Goal: Task Accomplishment & Management: Complete application form

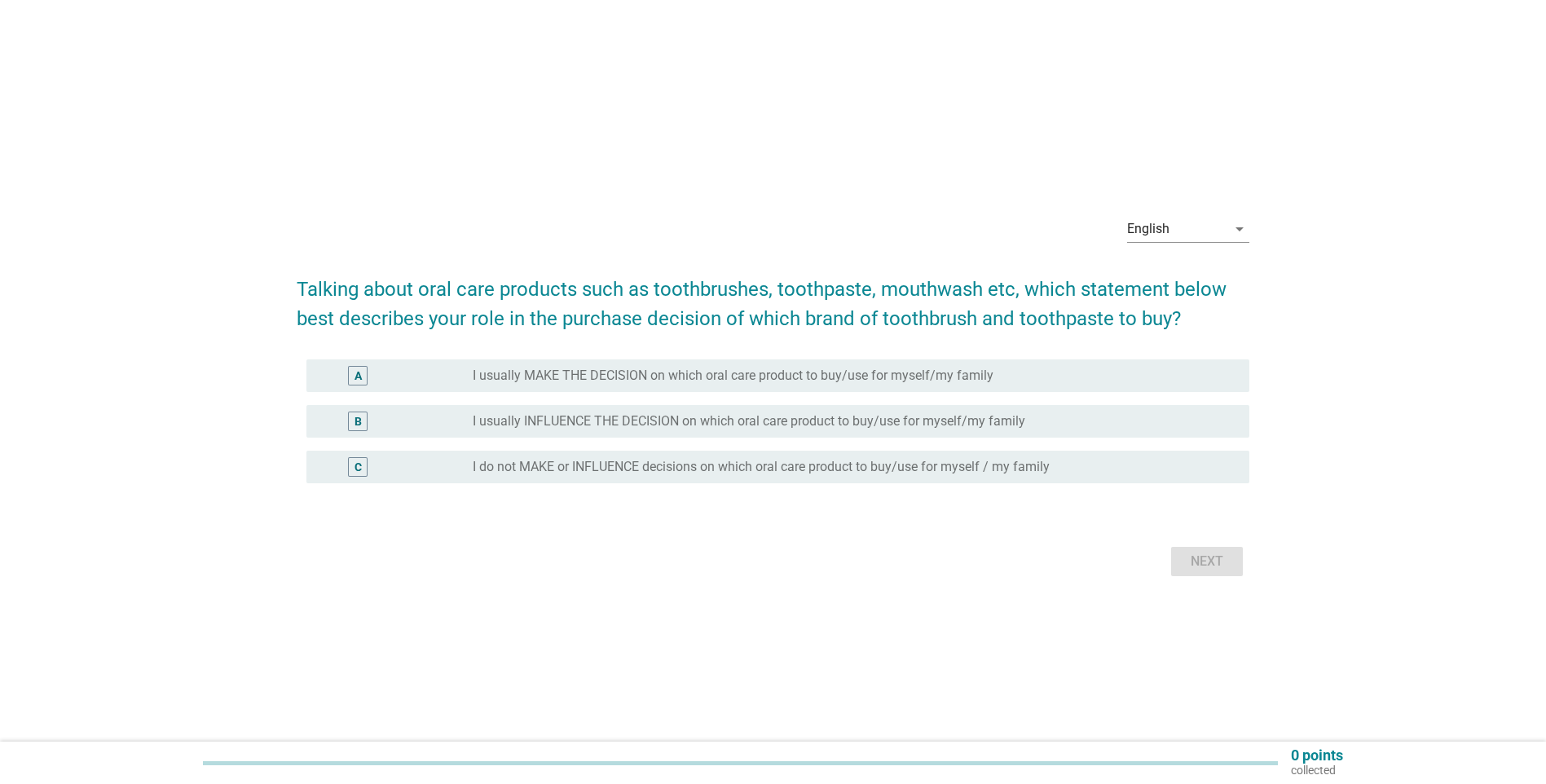
click at [762, 428] on div "radio_button_unchecked I usually INFLUENCE THE DECISION on which oral care prod…" at bounding box center [847, 420] width 750 height 16
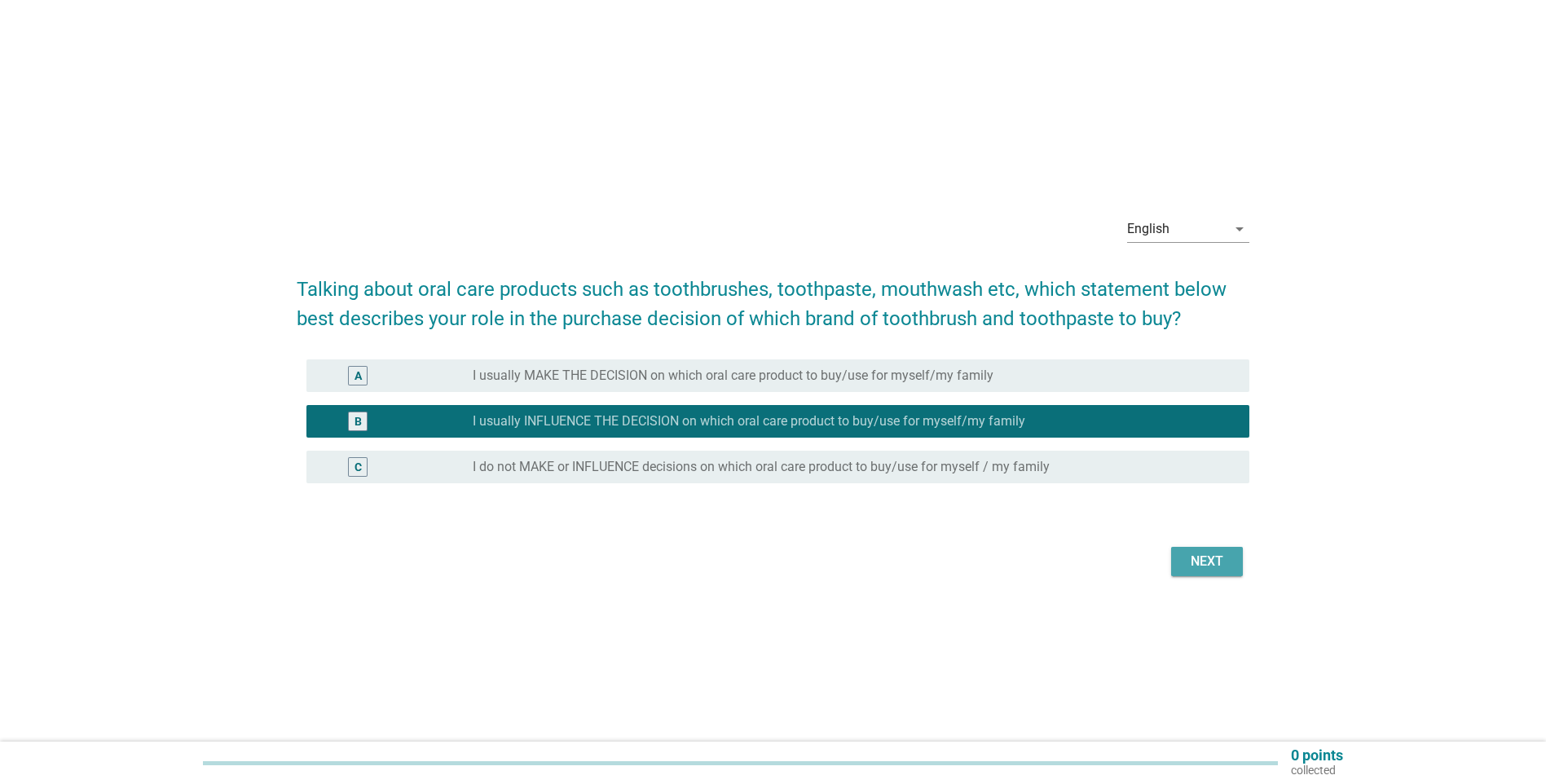
click at [762, 516] on div "Next" at bounding box center [1208, 561] width 46 height 20
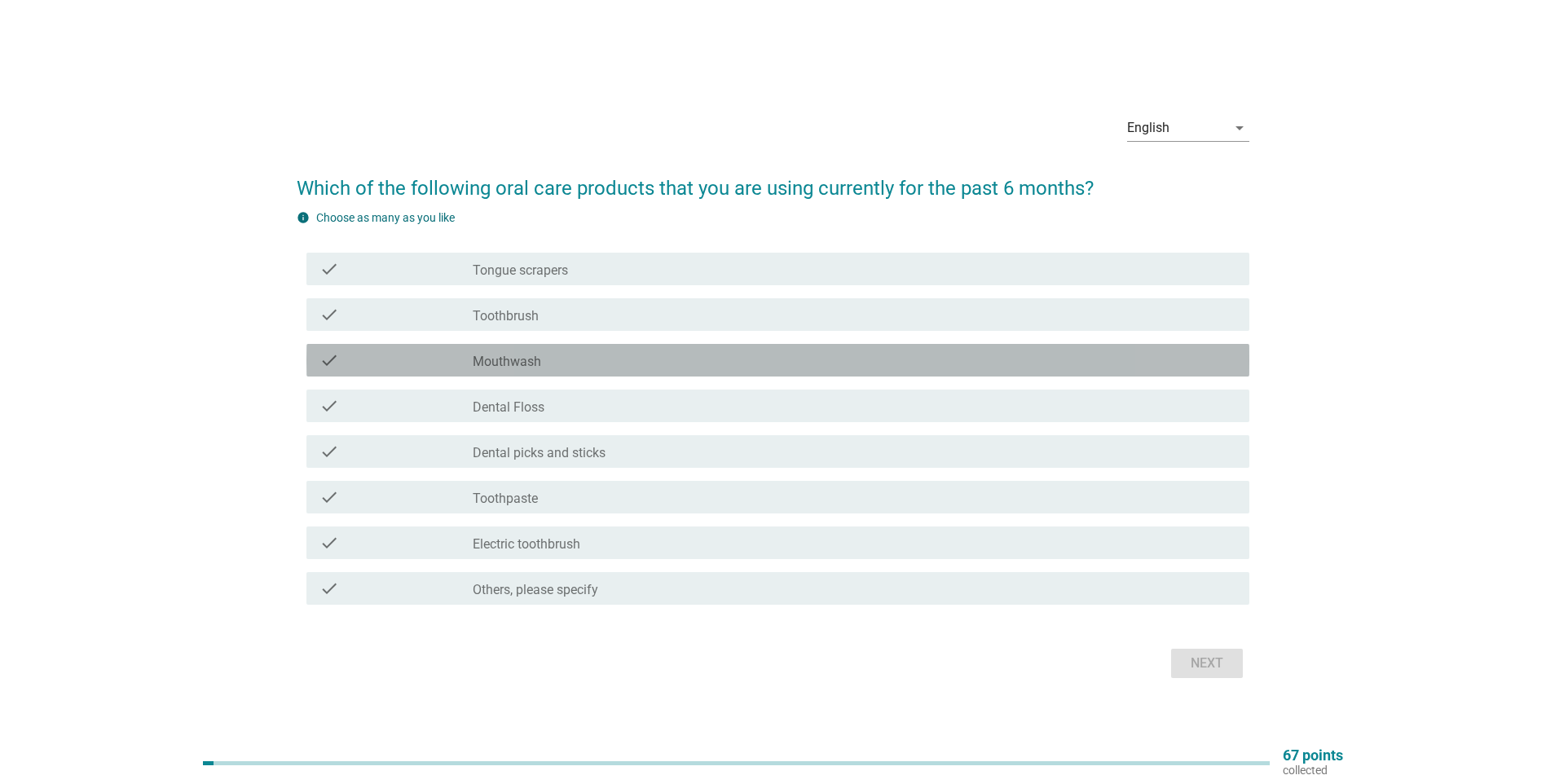
click at [672, 359] on div "check_box_outline_blank Mouthwash" at bounding box center [854, 359] width 764 height 20
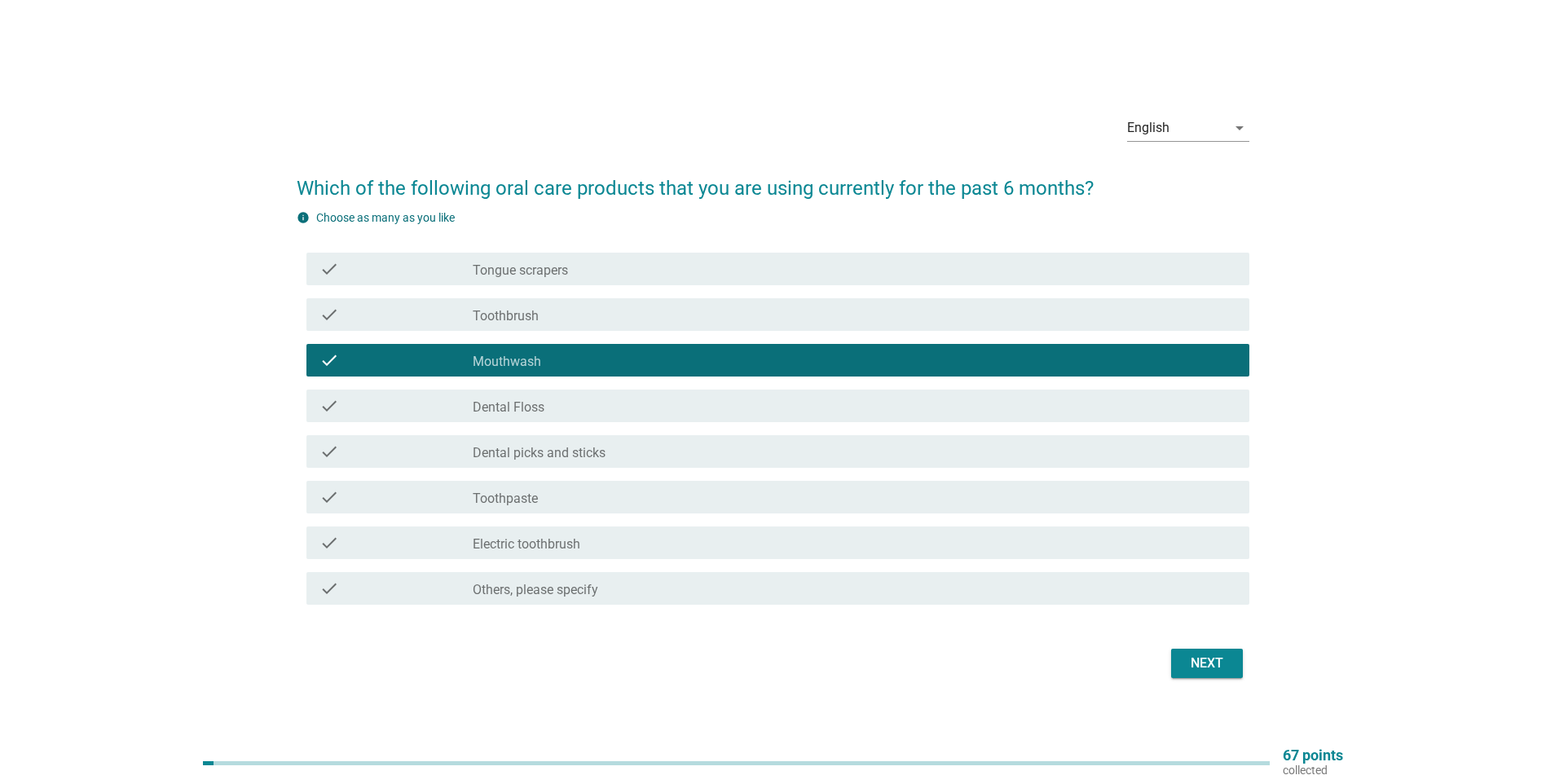
click at [607, 315] on div "check_box_outline_blank Toothbrush" at bounding box center [854, 314] width 764 height 20
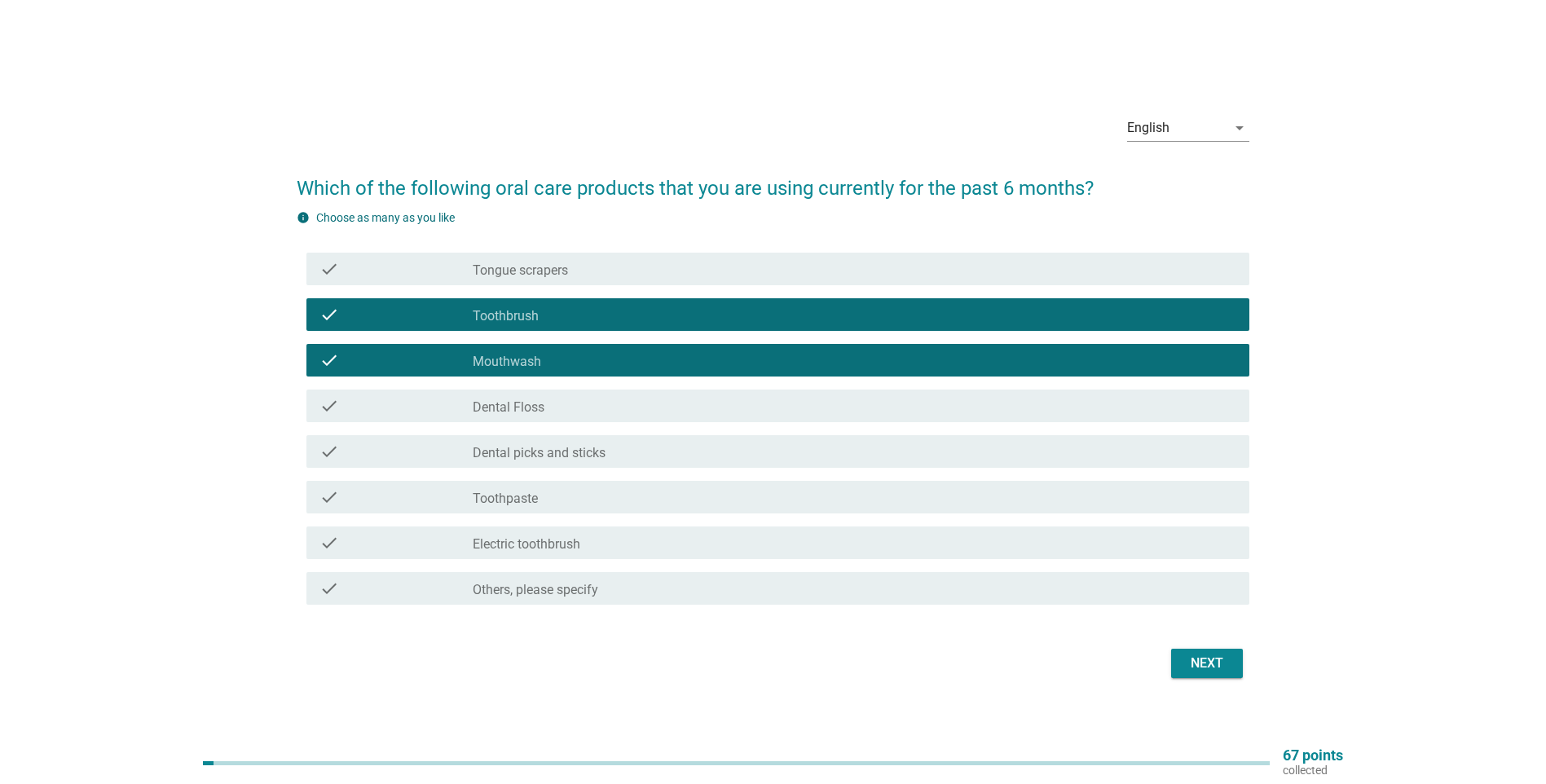
click at [633, 514] on div "check check_box_outline_blank Toothpaste" at bounding box center [773, 497] width 953 height 46
click at [648, 507] on div "check check_box_outline_blank Toothpaste" at bounding box center [779, 497] width 943 height 32
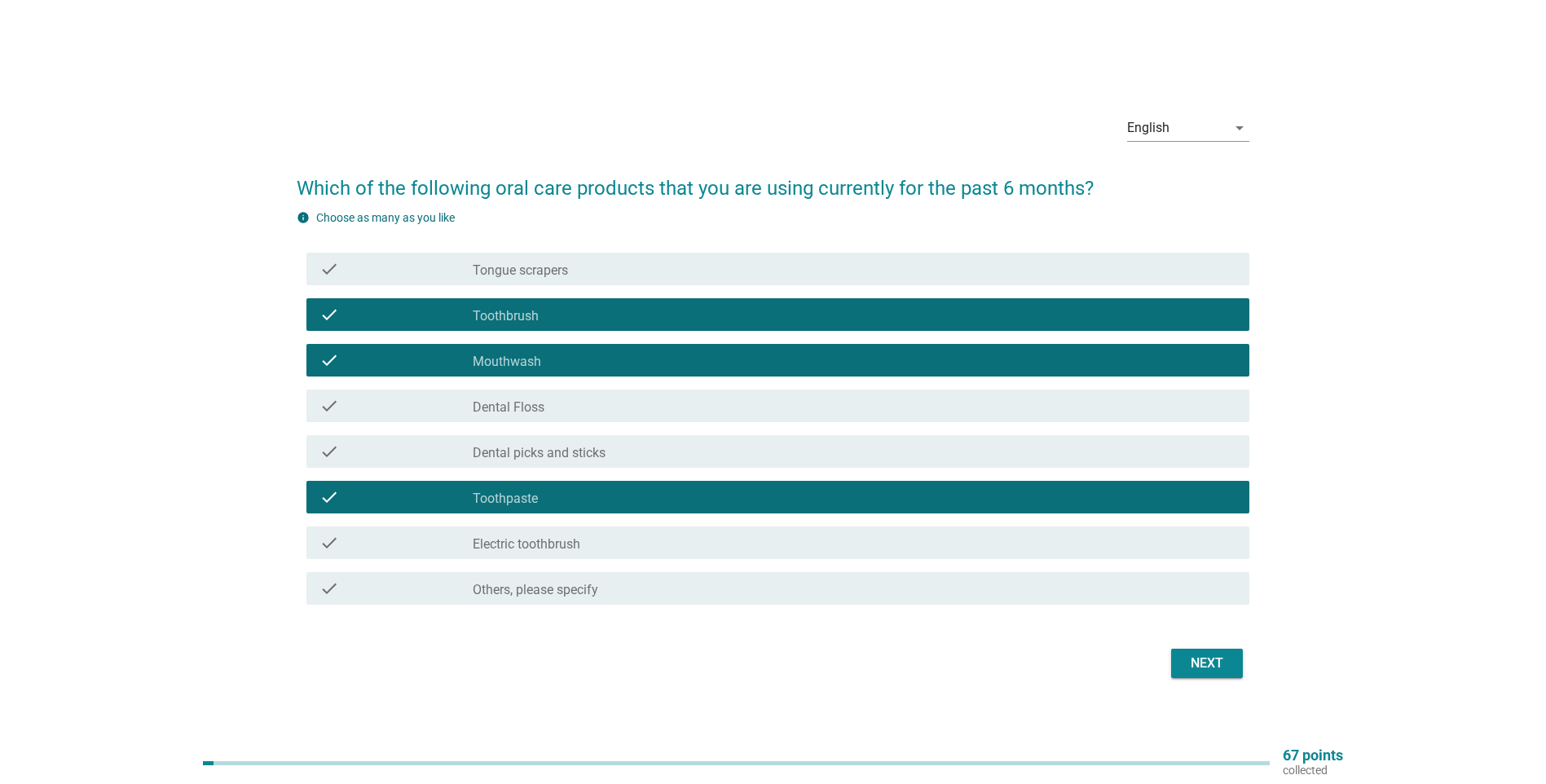
click at [762, 516] on div "Next" at bounding box center [1208, 663] width 46 height 20
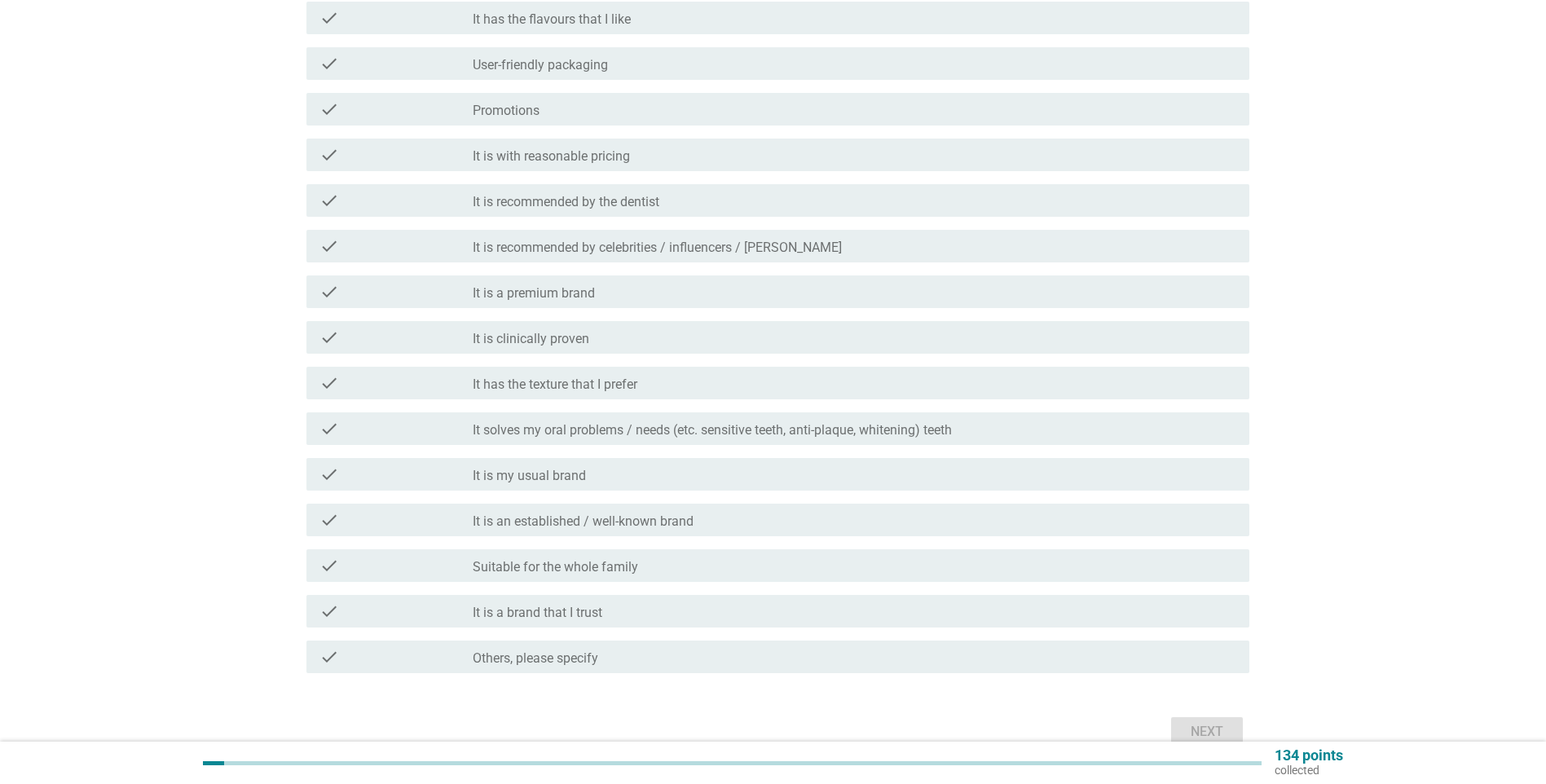
scroll to position [326, 0]
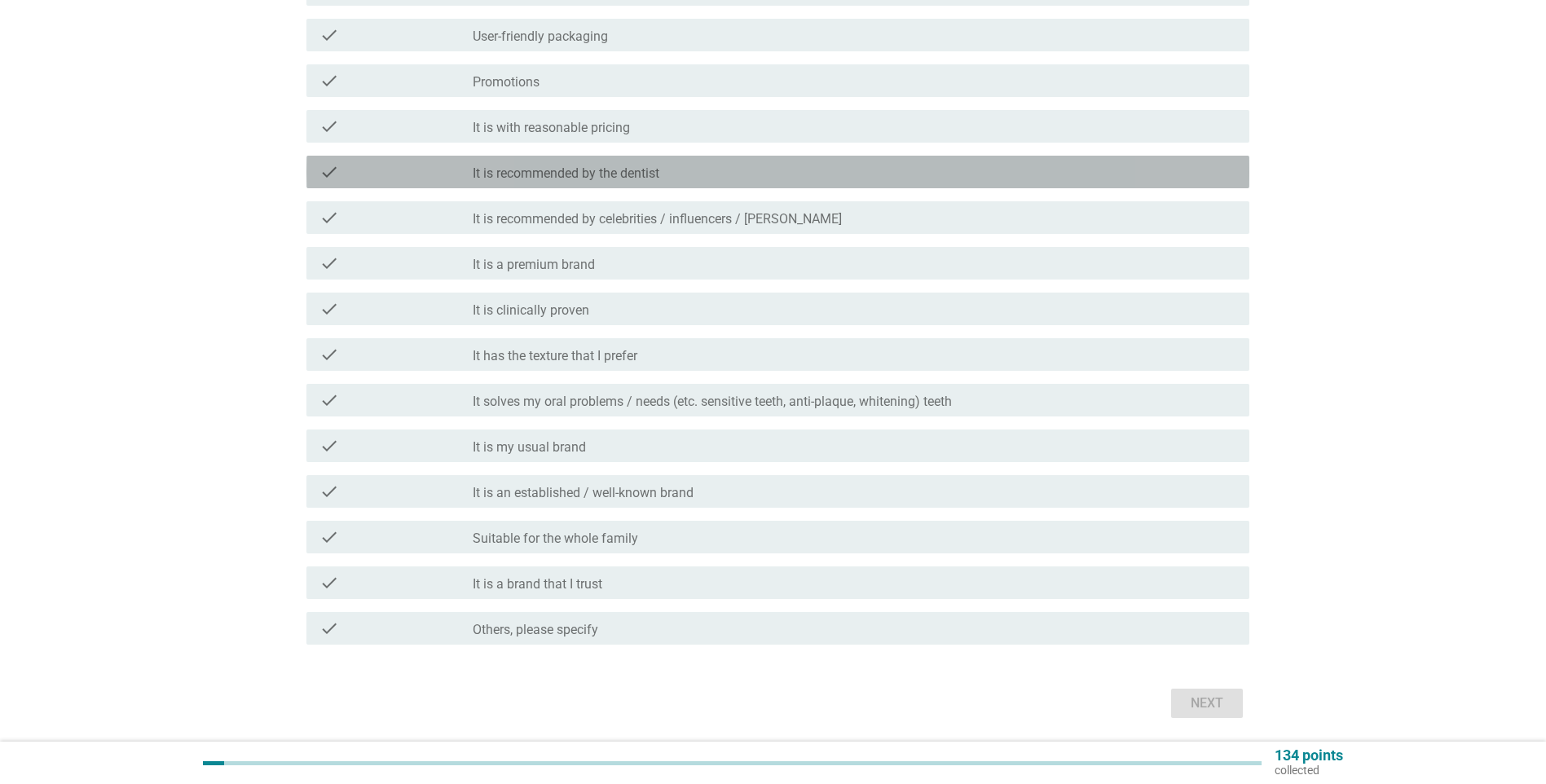
click at [728, 174] on div "check_box_outline_blank It is recommended by the dentist" at bounding box center [854, 172] width 764 height 20
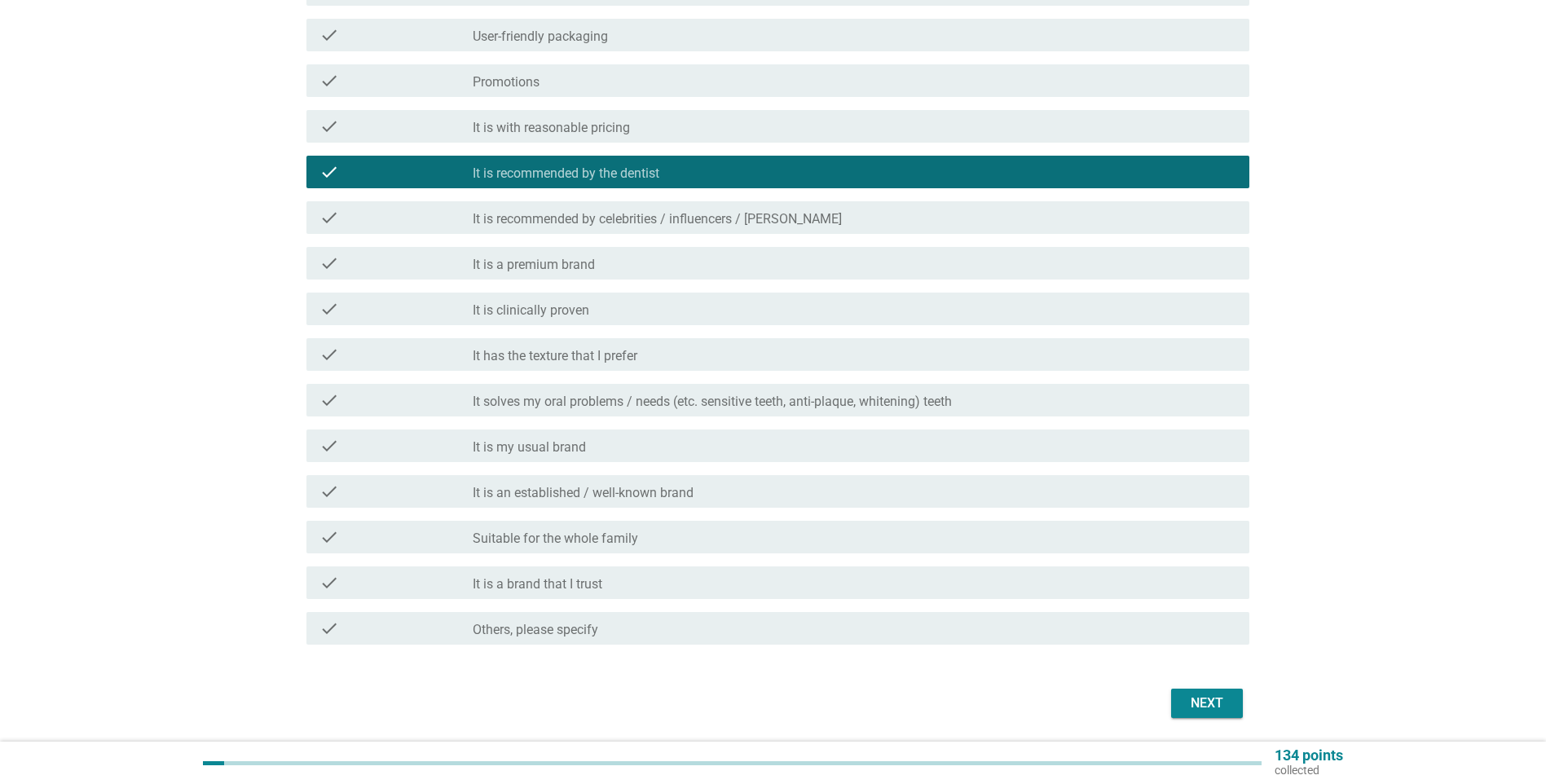
click at [725, 223] on label "It is recommended by celebrities / influencers / [PERSON_NAME]" at bounding box center [657, 218] width 369 height 16
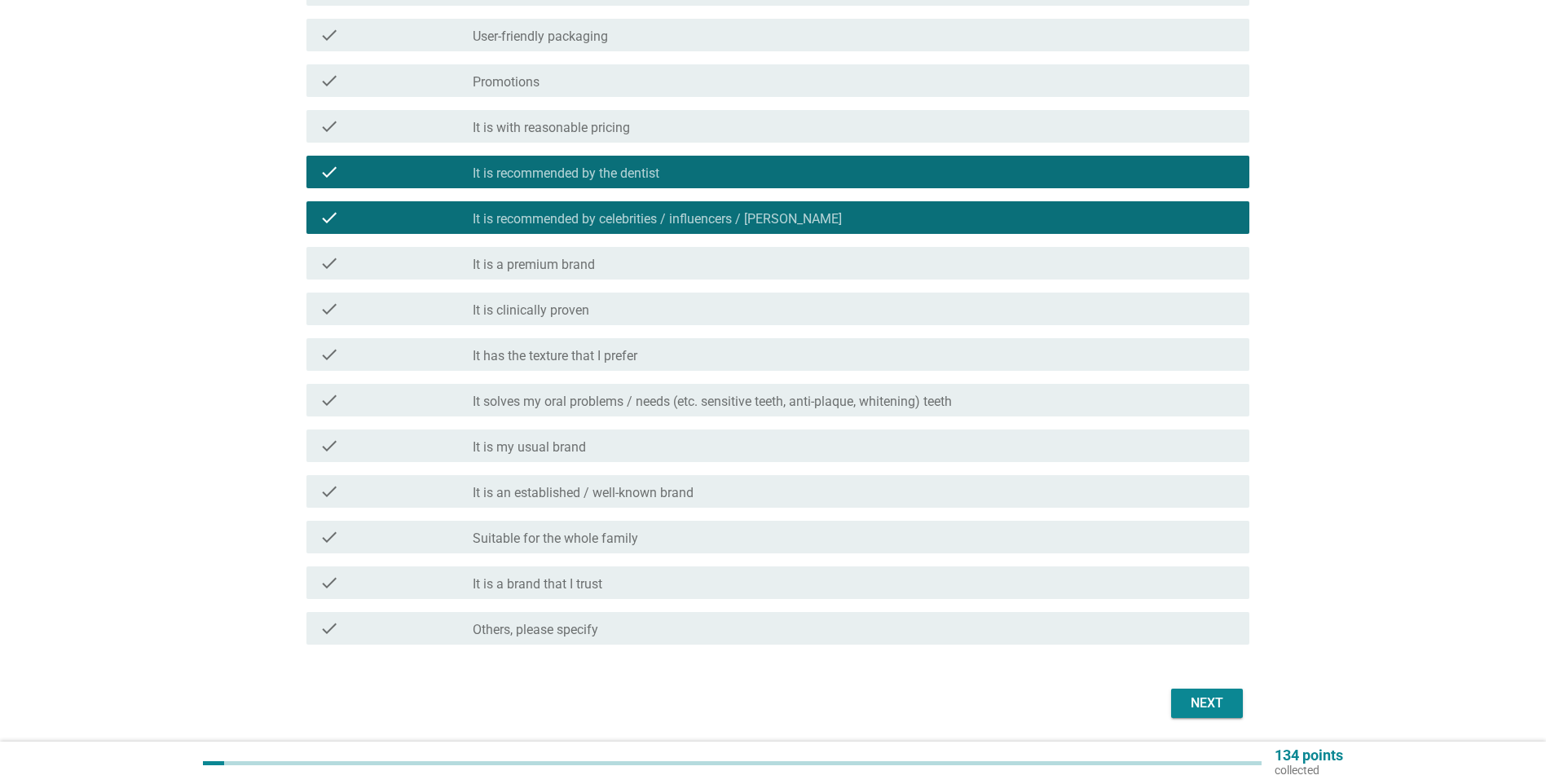
click at [726, 218] on label "It is recommended by celebrities / influencers / [PERSON_NAME]" at bounding box center [657, 218] width 369 height 16
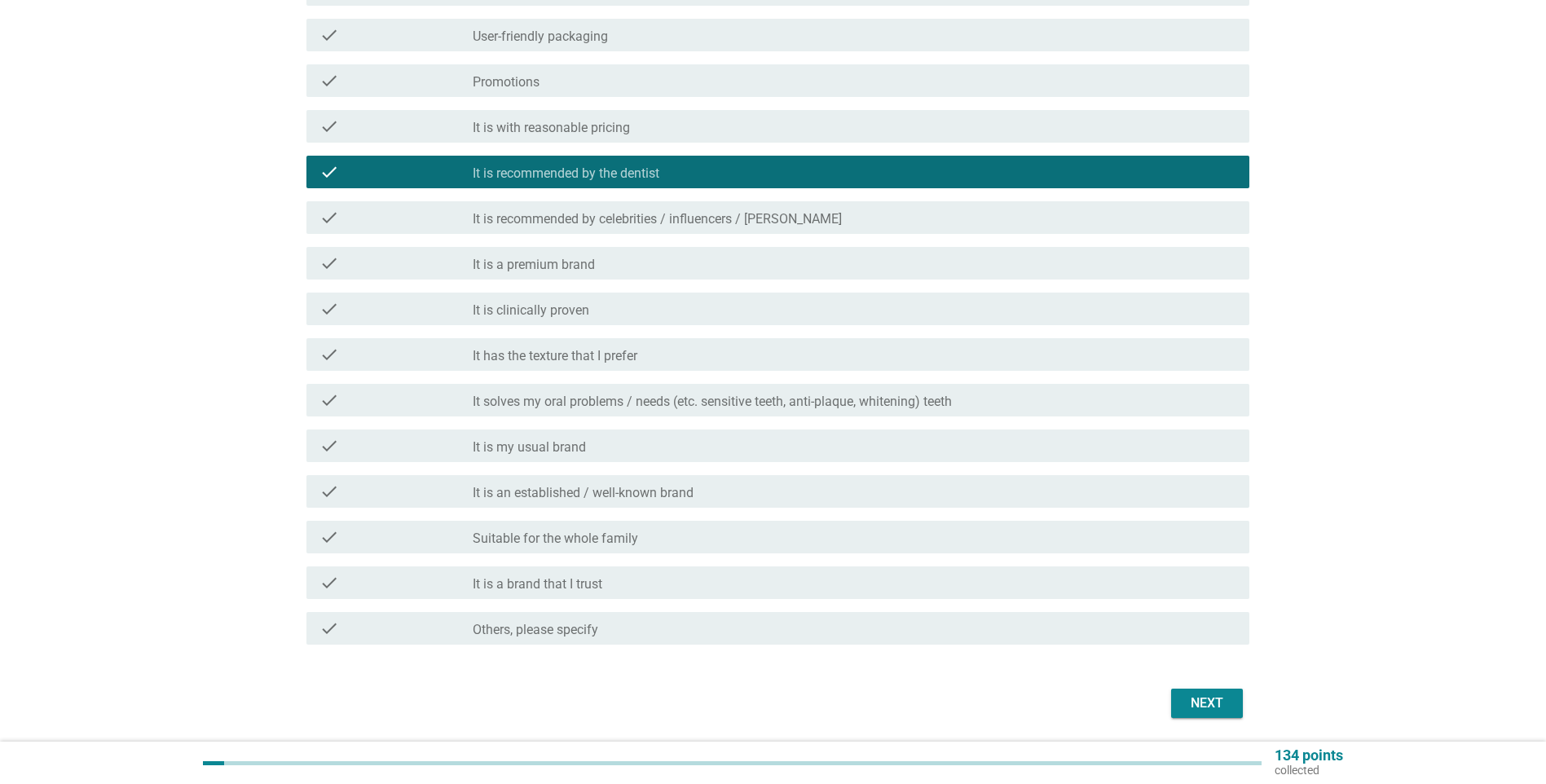
click at [680, 313] on div "check_box_outline_blank It is clinically proven" at bounding box center [854, 308] width 764 height 20
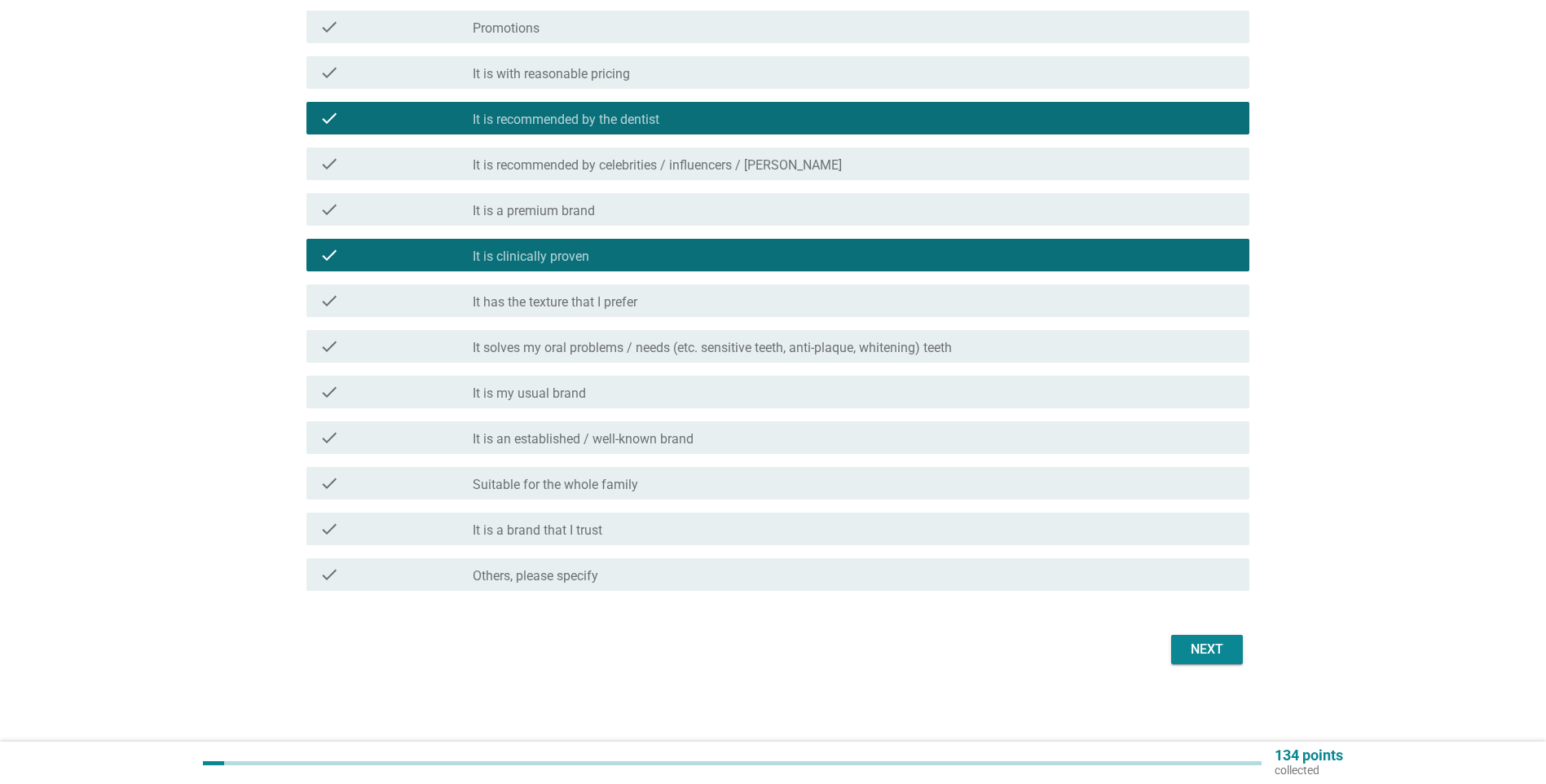
scroll to position [381, 0]
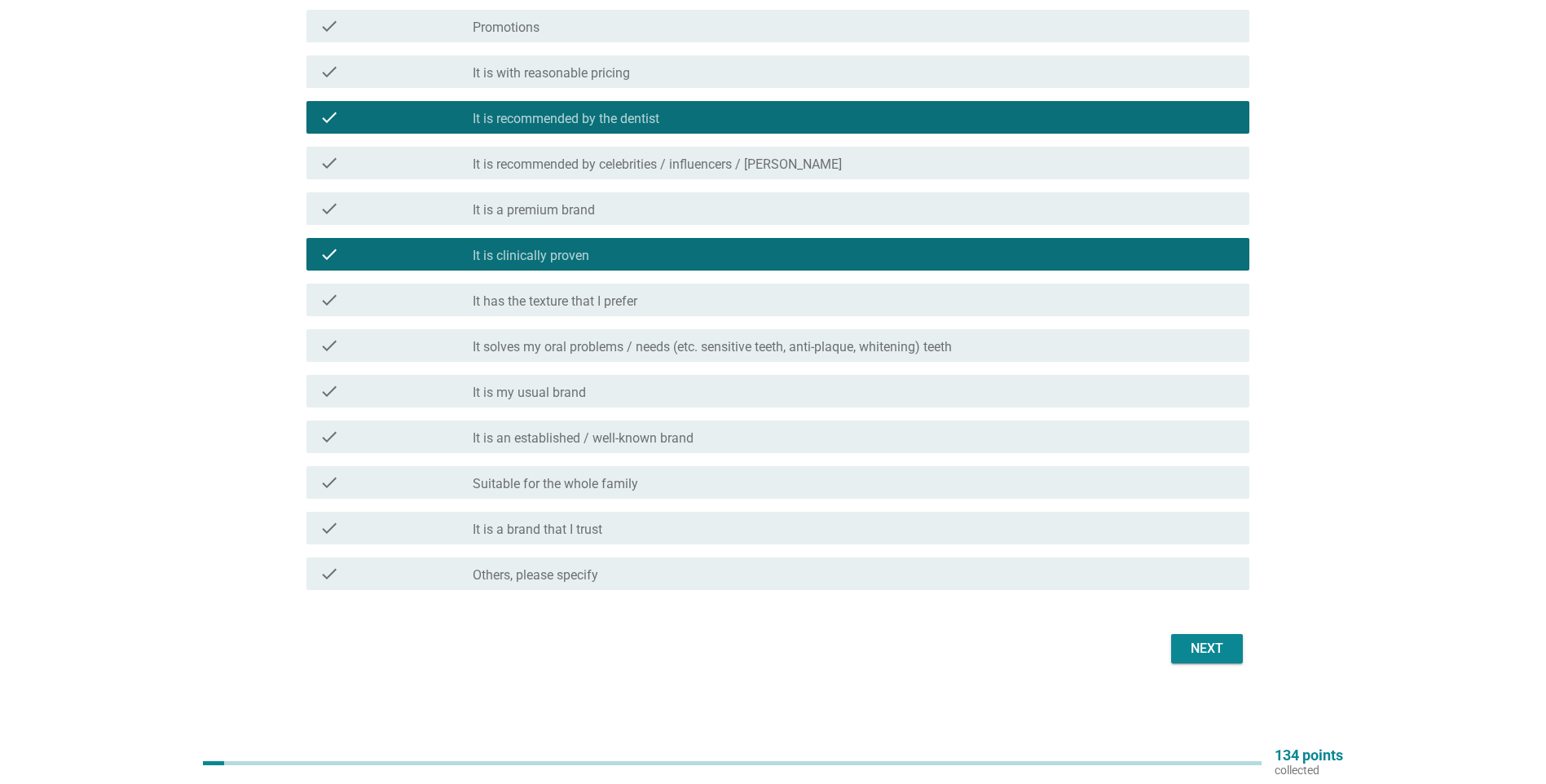
click at [705, 354] on label "It solves my oral problems / needs (etc. sensitive teeth, anti-plaque, whitenin…" at bounding box center [712, 347] width 479 height 16
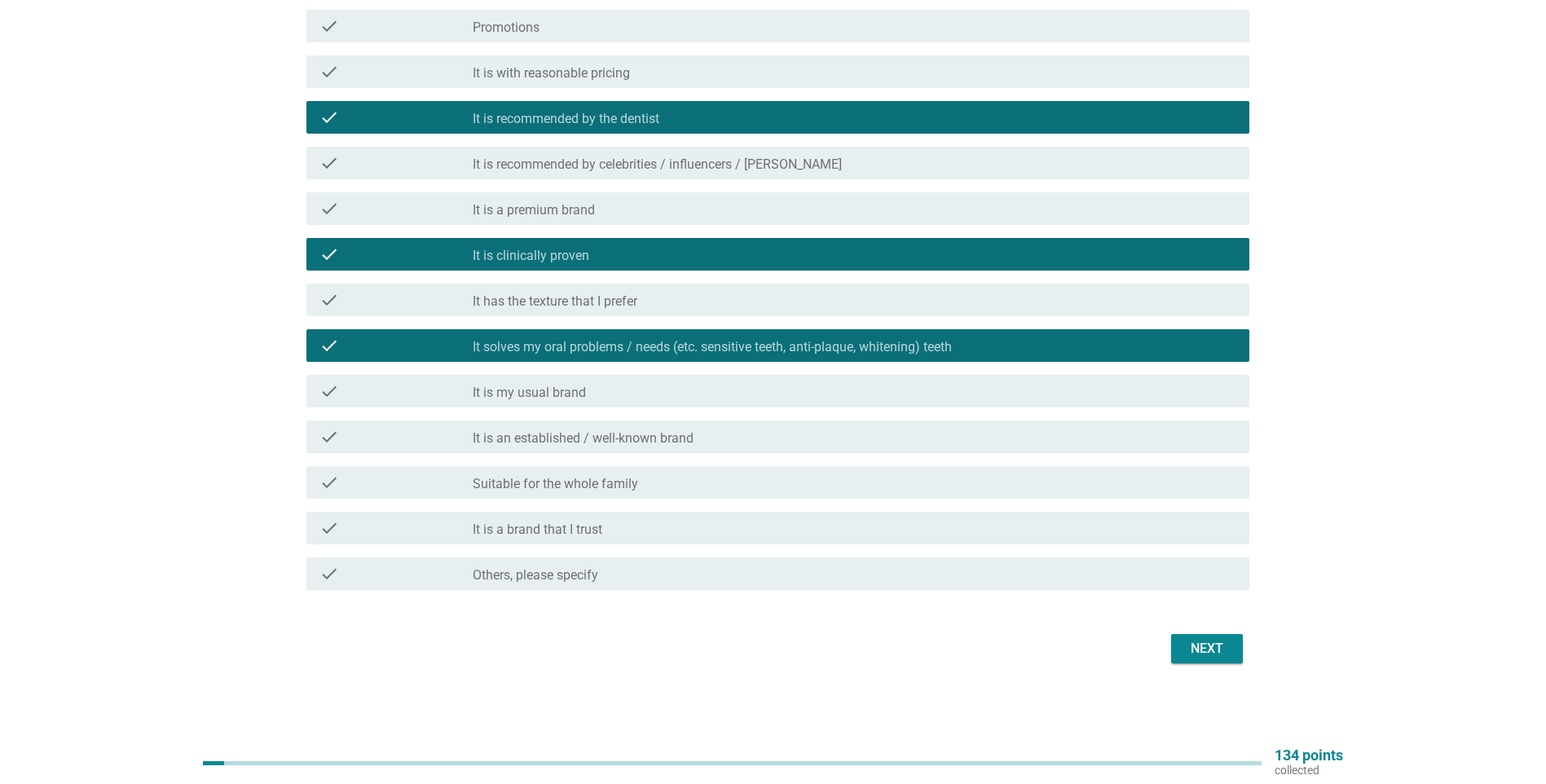
click at [649, 427] on div "check_box_outline_blank It is an established / well-known brand" at bounding box center [854, 437] width 764 height 20
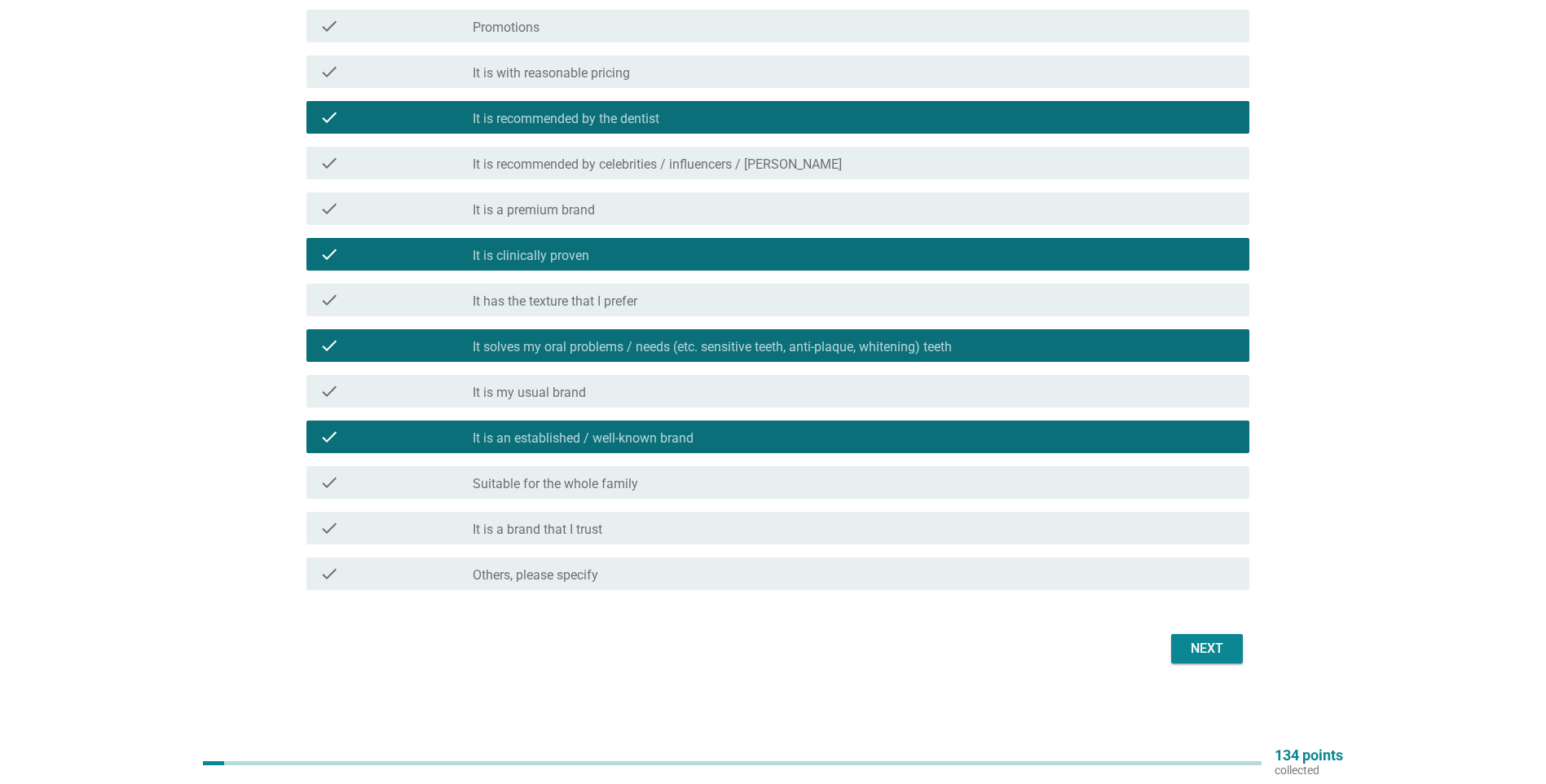
click at [586, 516] on div "check check_box_outline_blank It is a brand that I trust" at bounding box center [779, 527] width 943 height 32
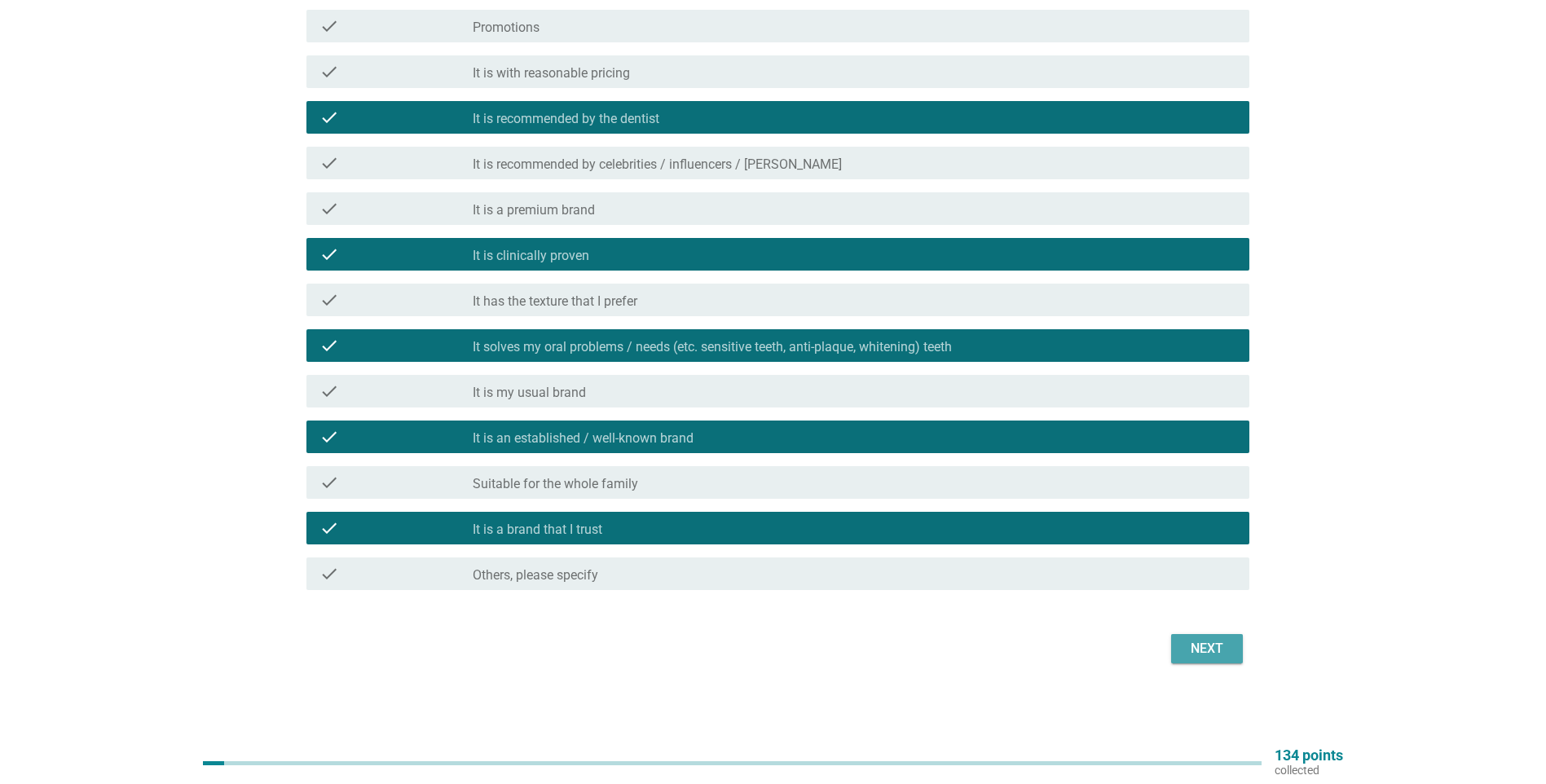
click at [762, 516] on div "Next" at bounding box center [1208, 648] width 46 height 20
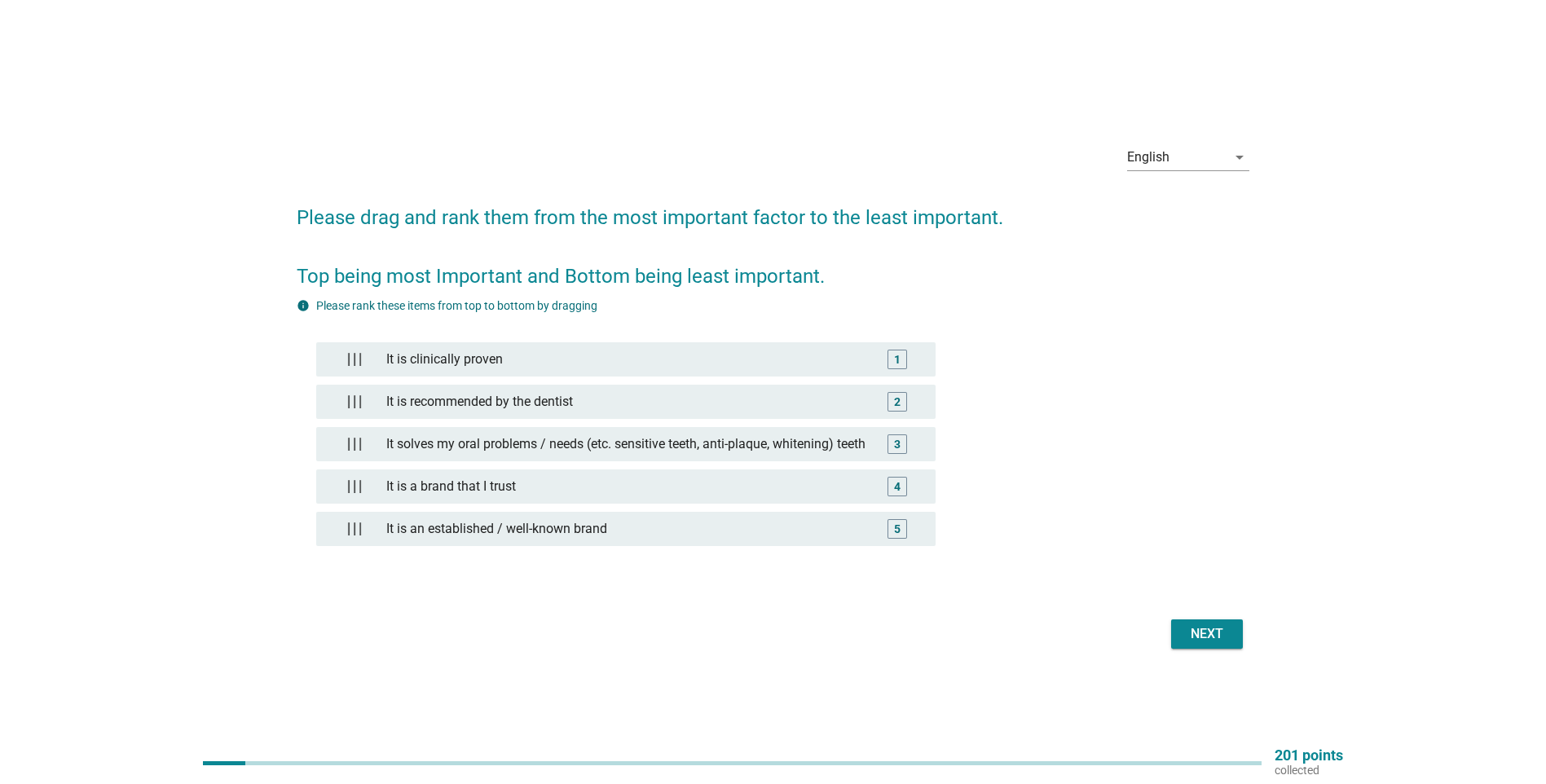
click at [762, 516] on div "Next" at bounding box center [1208, 634] width 46 height 20
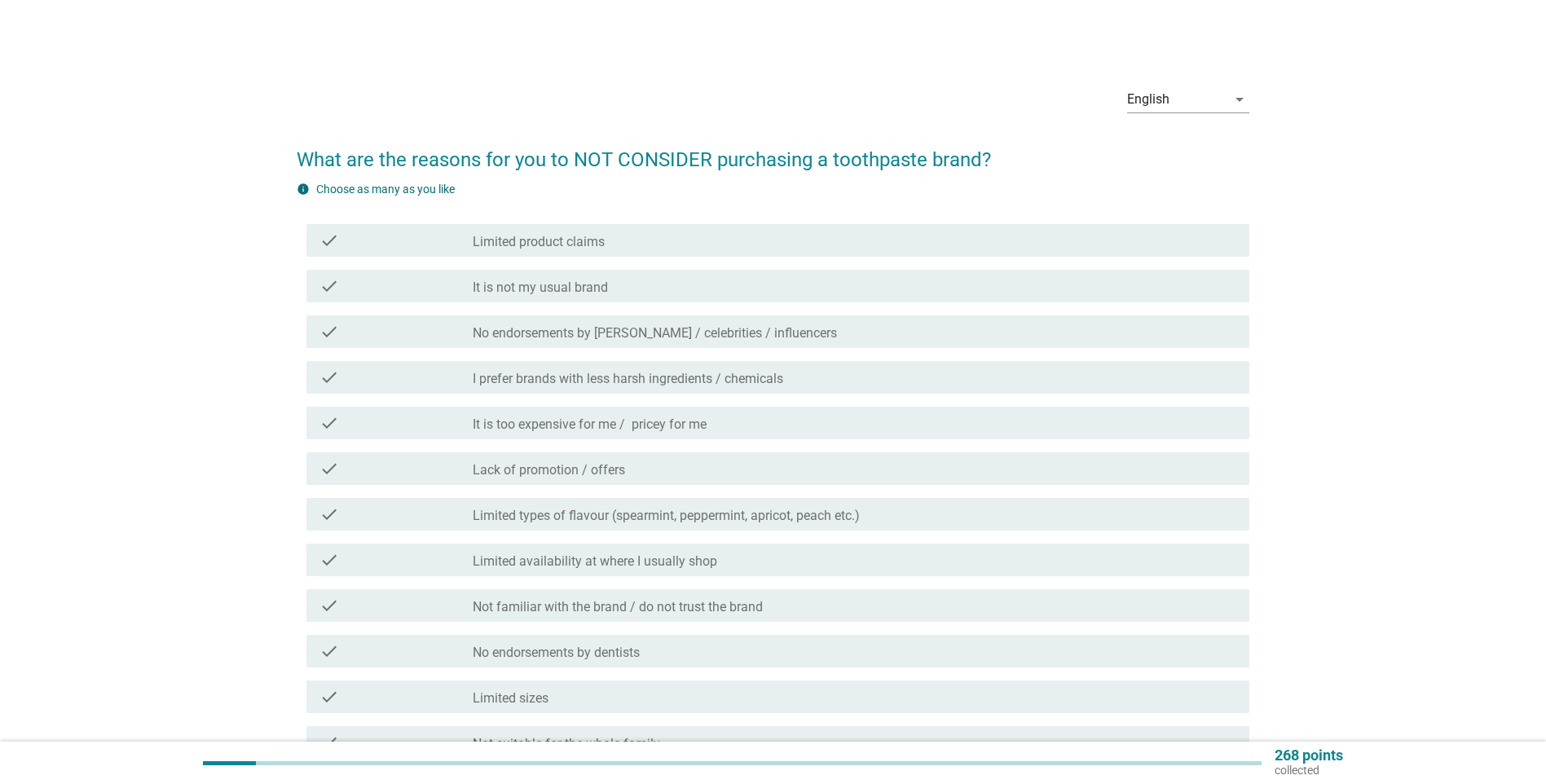
click at [744, 433] on div "check check_box_outline_blank It is too expensive for me / pricey for me" at bounding box center [779, 423] width 943 height 32
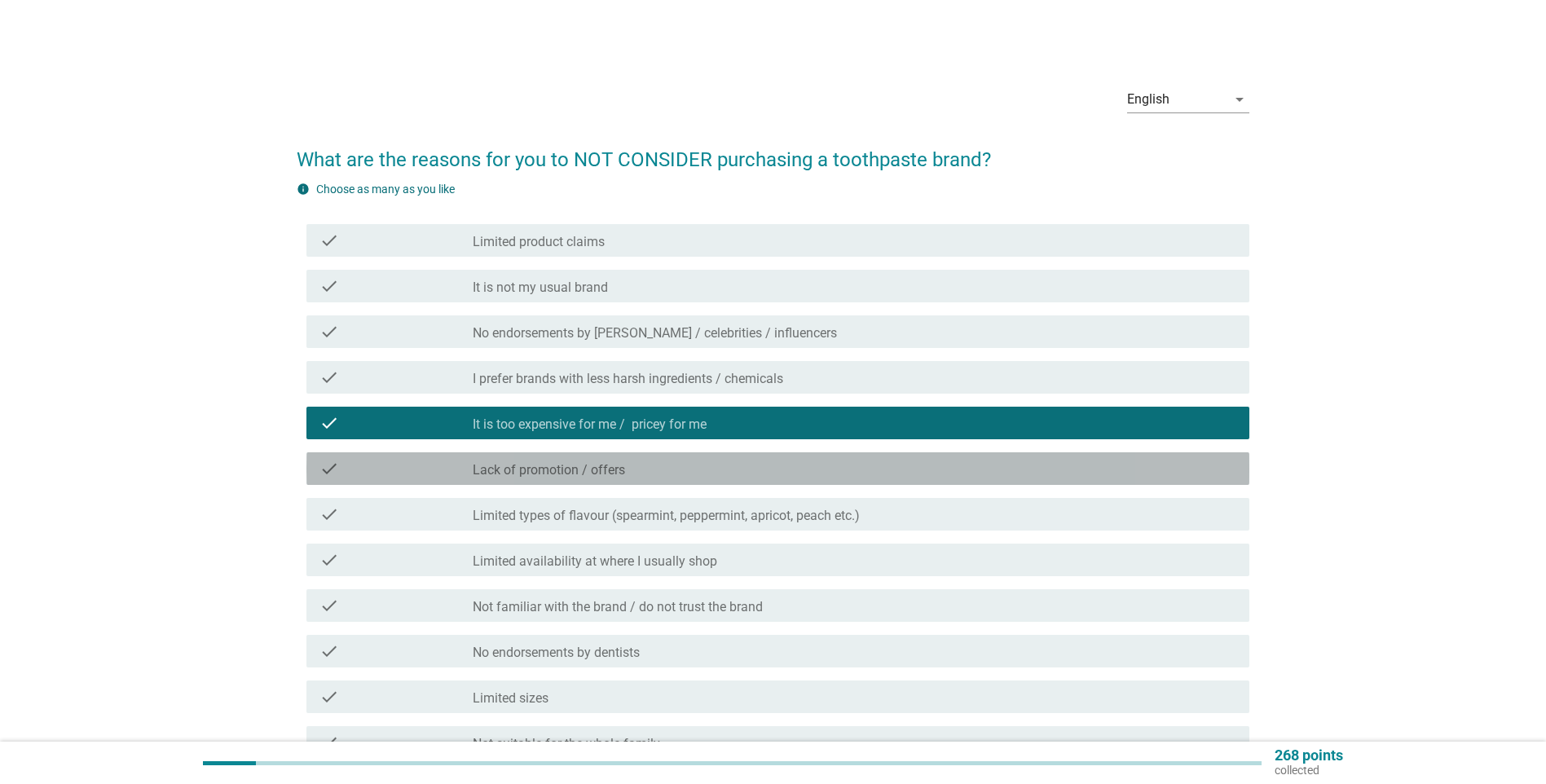
click at [704, 471] on div "check_box_outline_blank Lack of promotion / offers" at bounding box center [854, 468] width 764 height 20
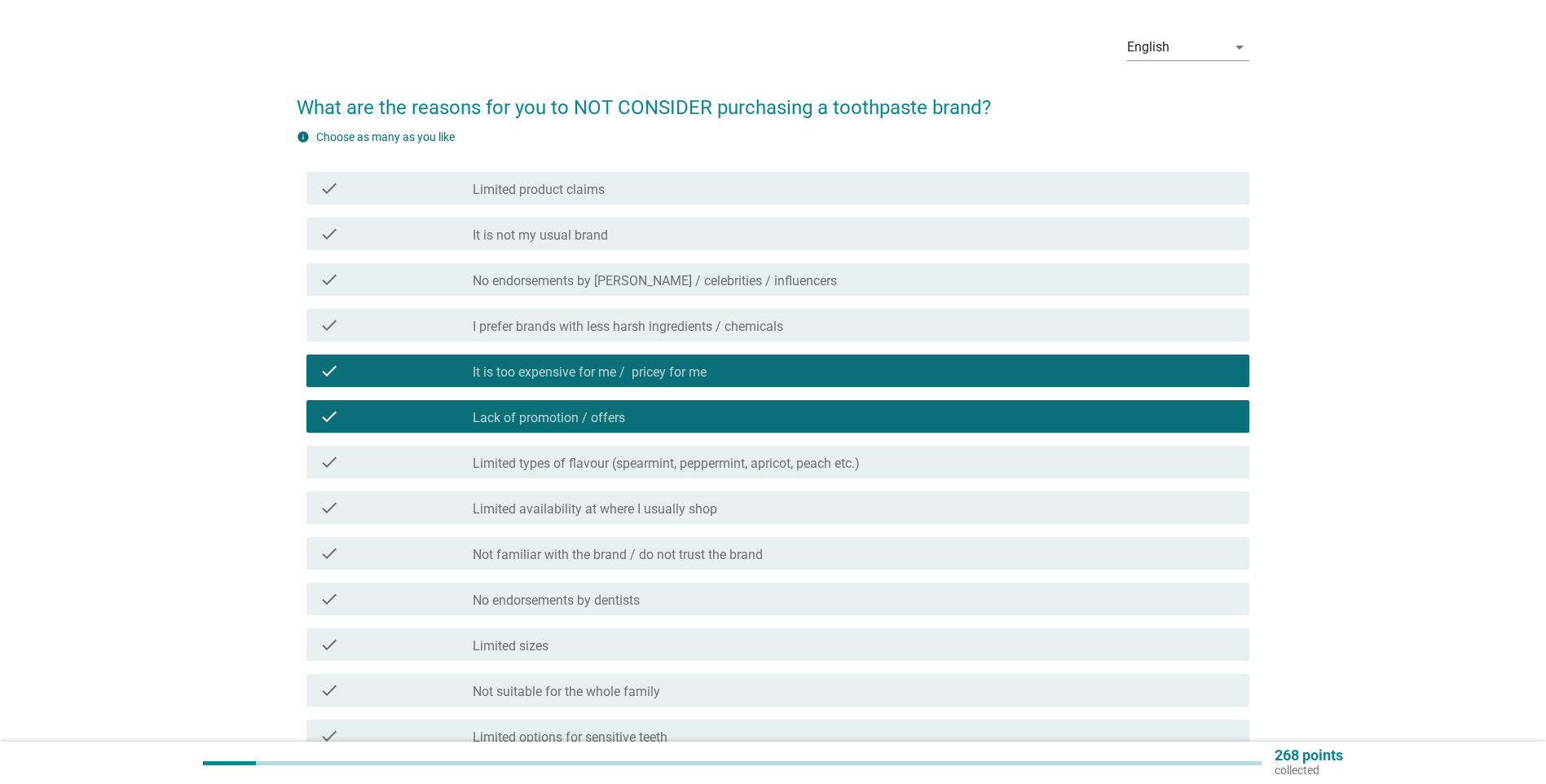
scroll to position [82, 0]
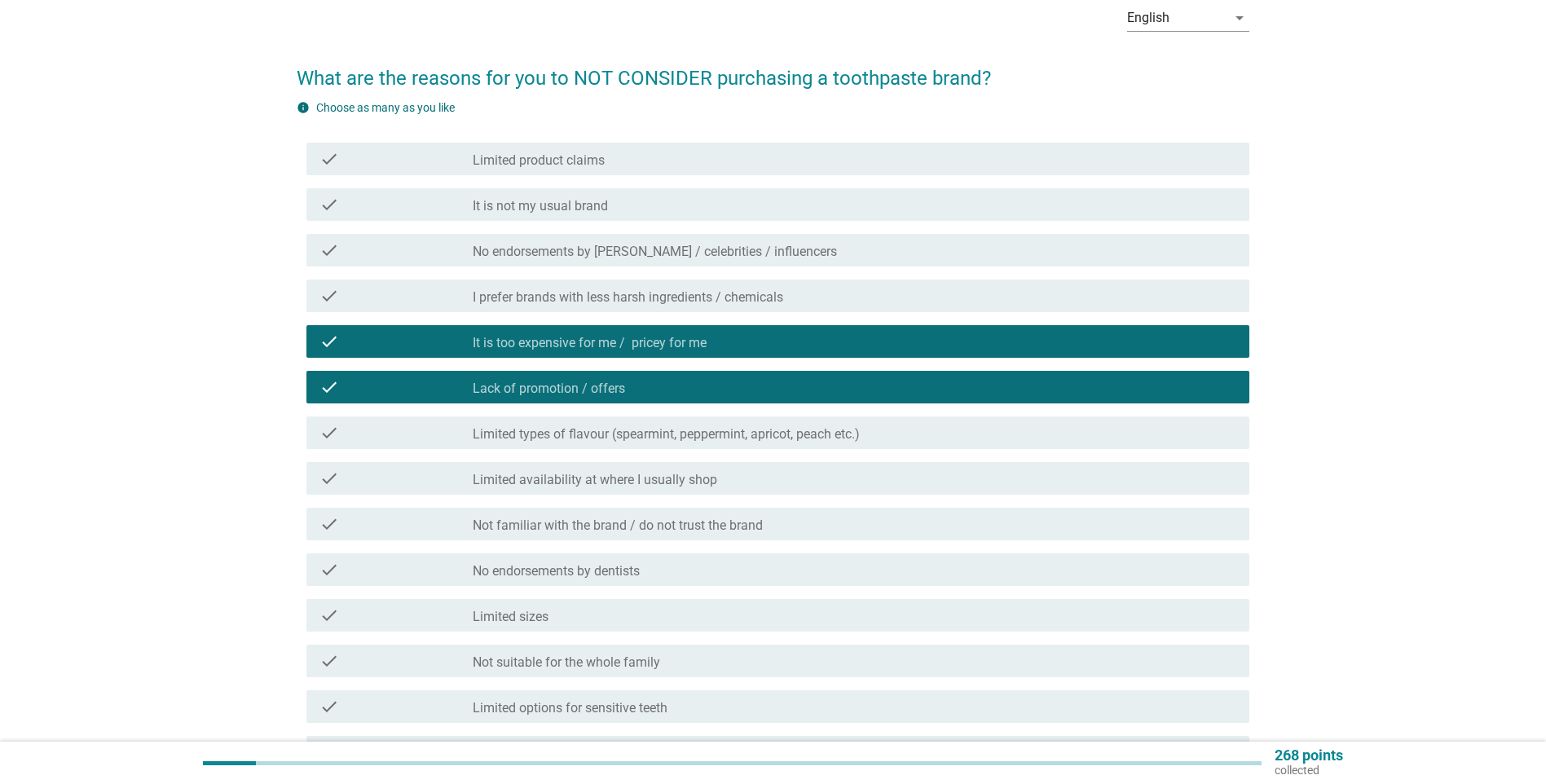
click at [749, 516] on label "Not familiar with the brand / do not trust the brand" at bounding box center [617, 525] width 290 height 16
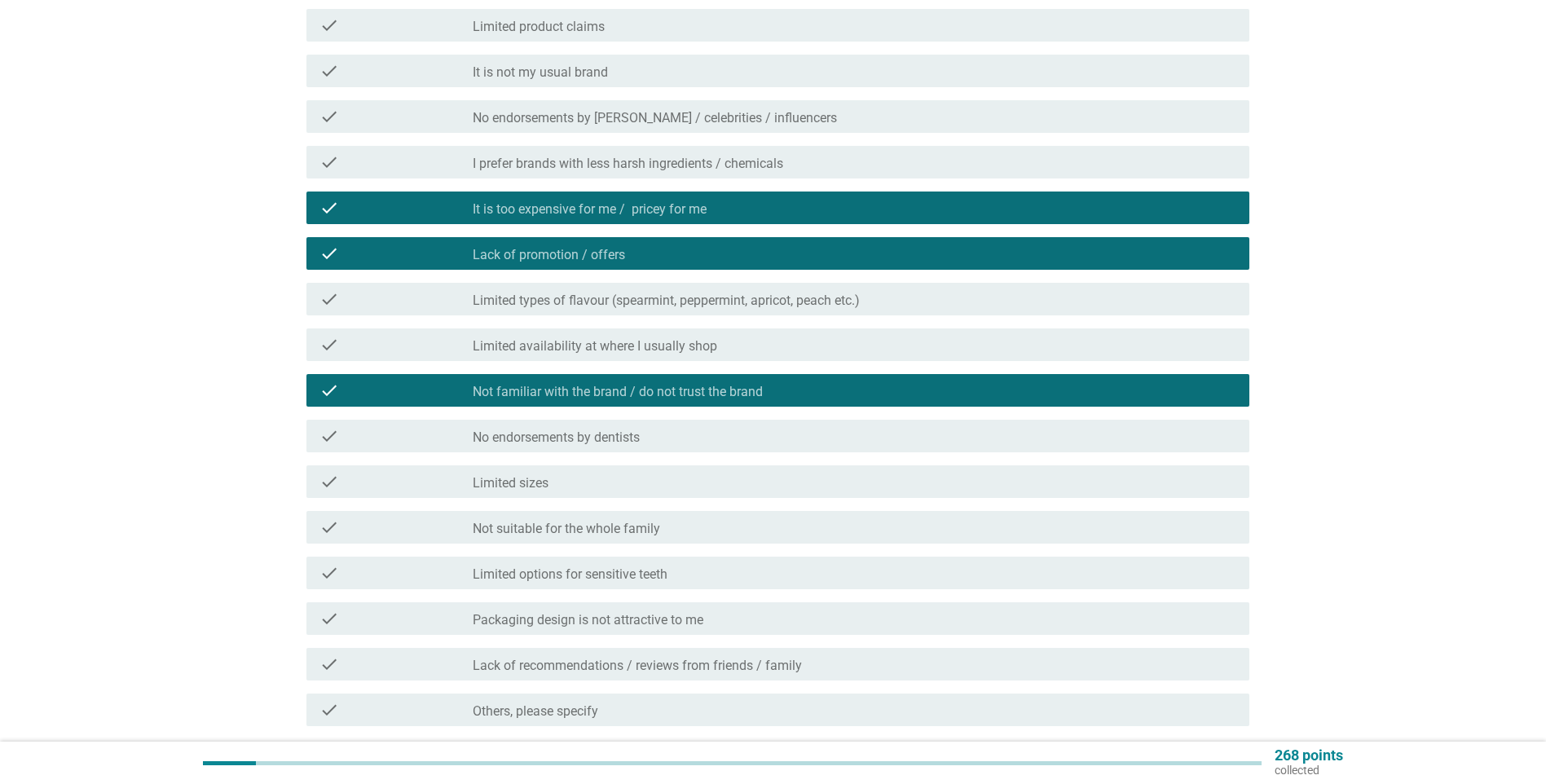
scroll to position [245, 0]
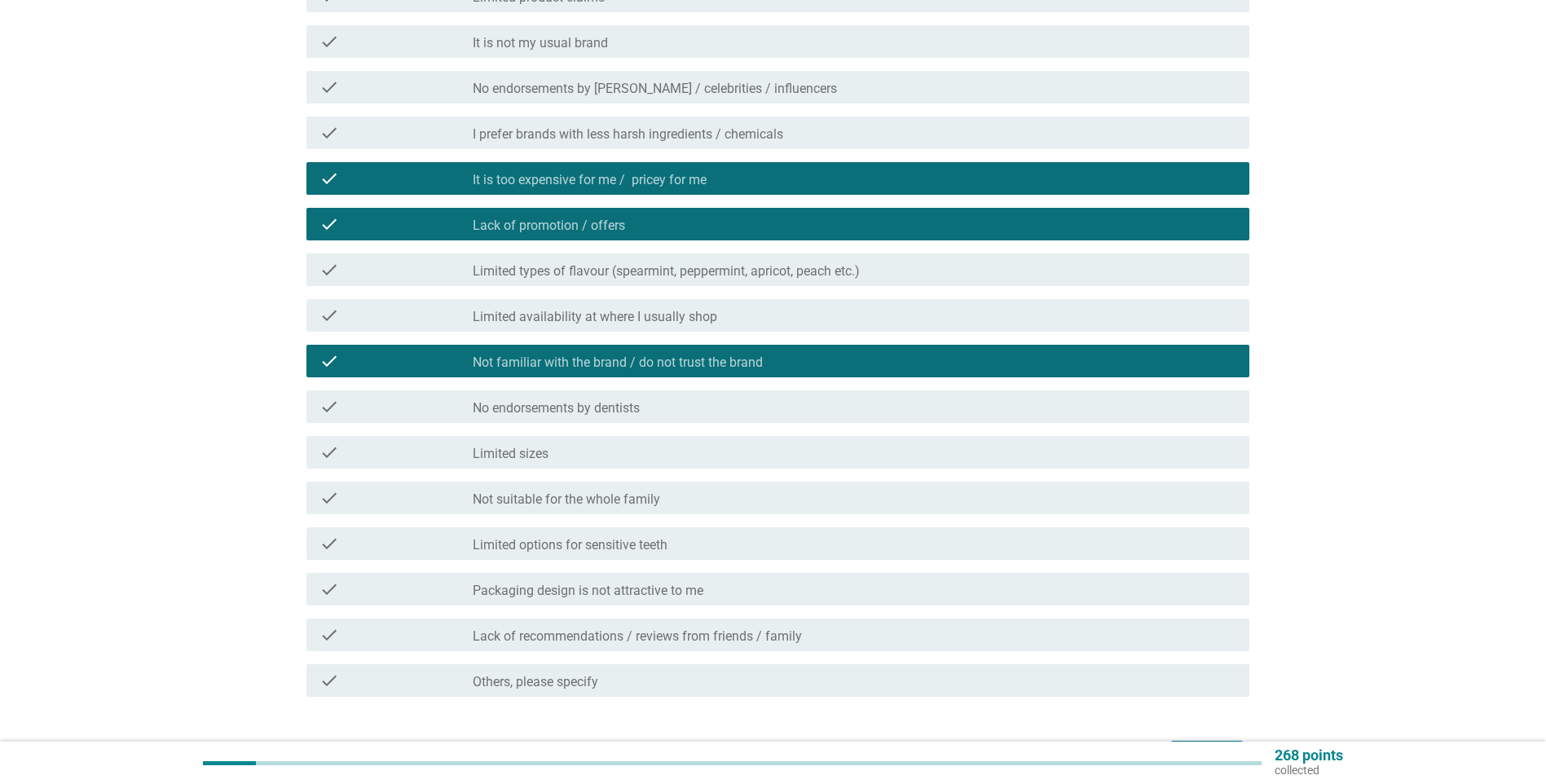
click at [746, 516] on div "check_box_outline_blank Limited options for sensitive teeth" at bounding box center [854, 543] width 764 height 20
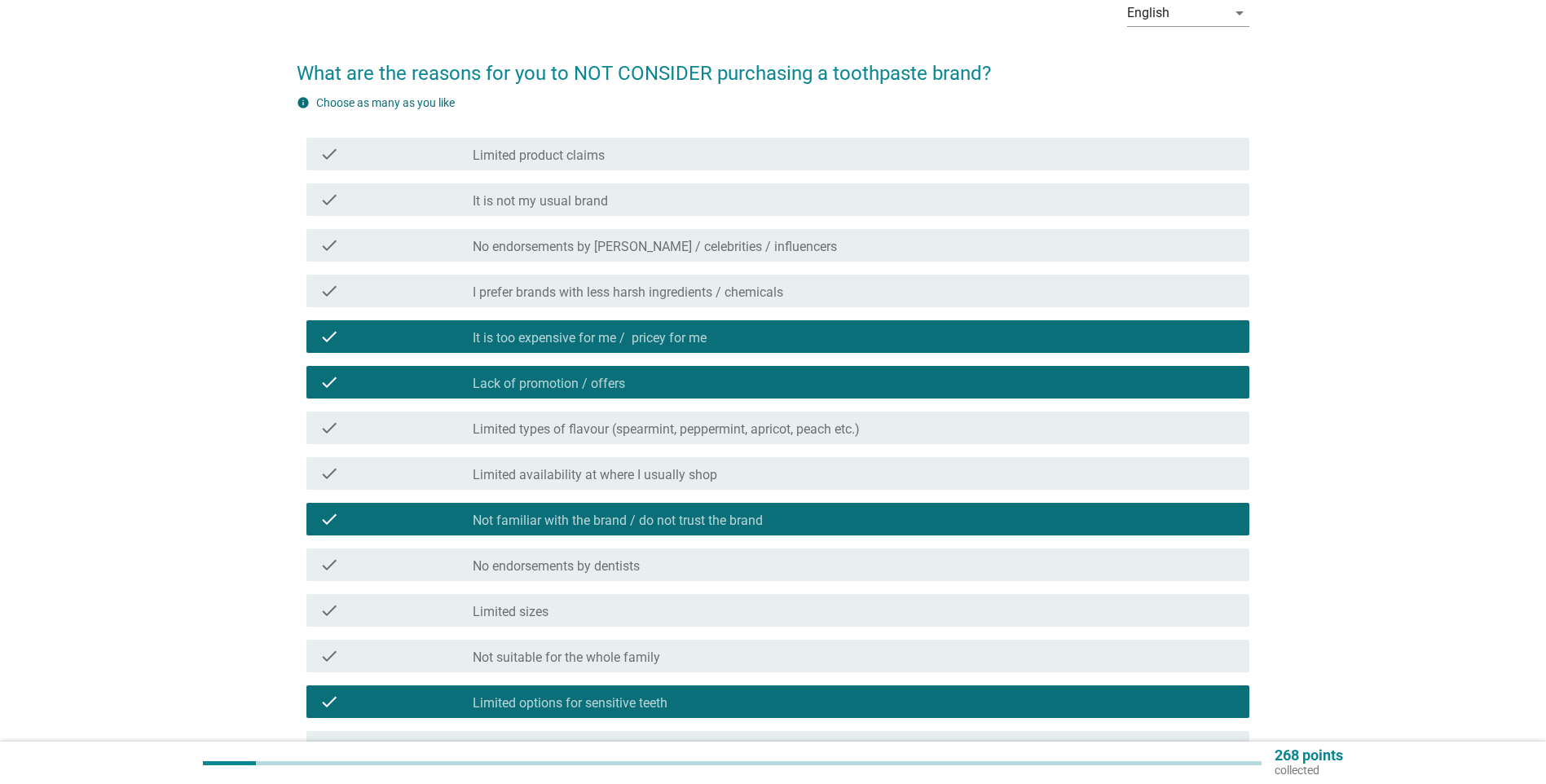
scroll to position [82, 0]
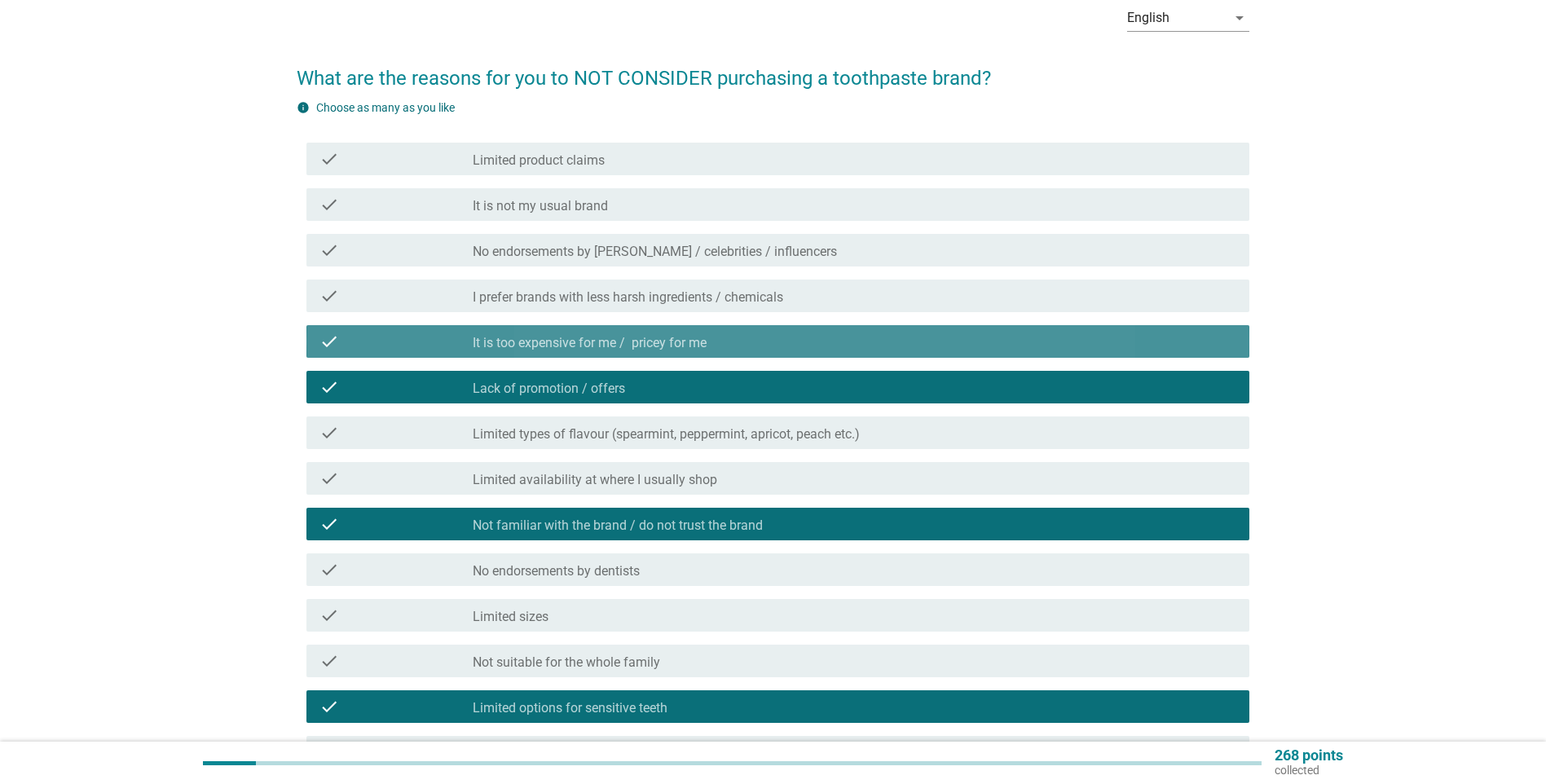
click at [762, 344] on div "check_box_outline_blank It is too expensive for me / pricey for me" at bounding box center [854, 341] width 764 height 20
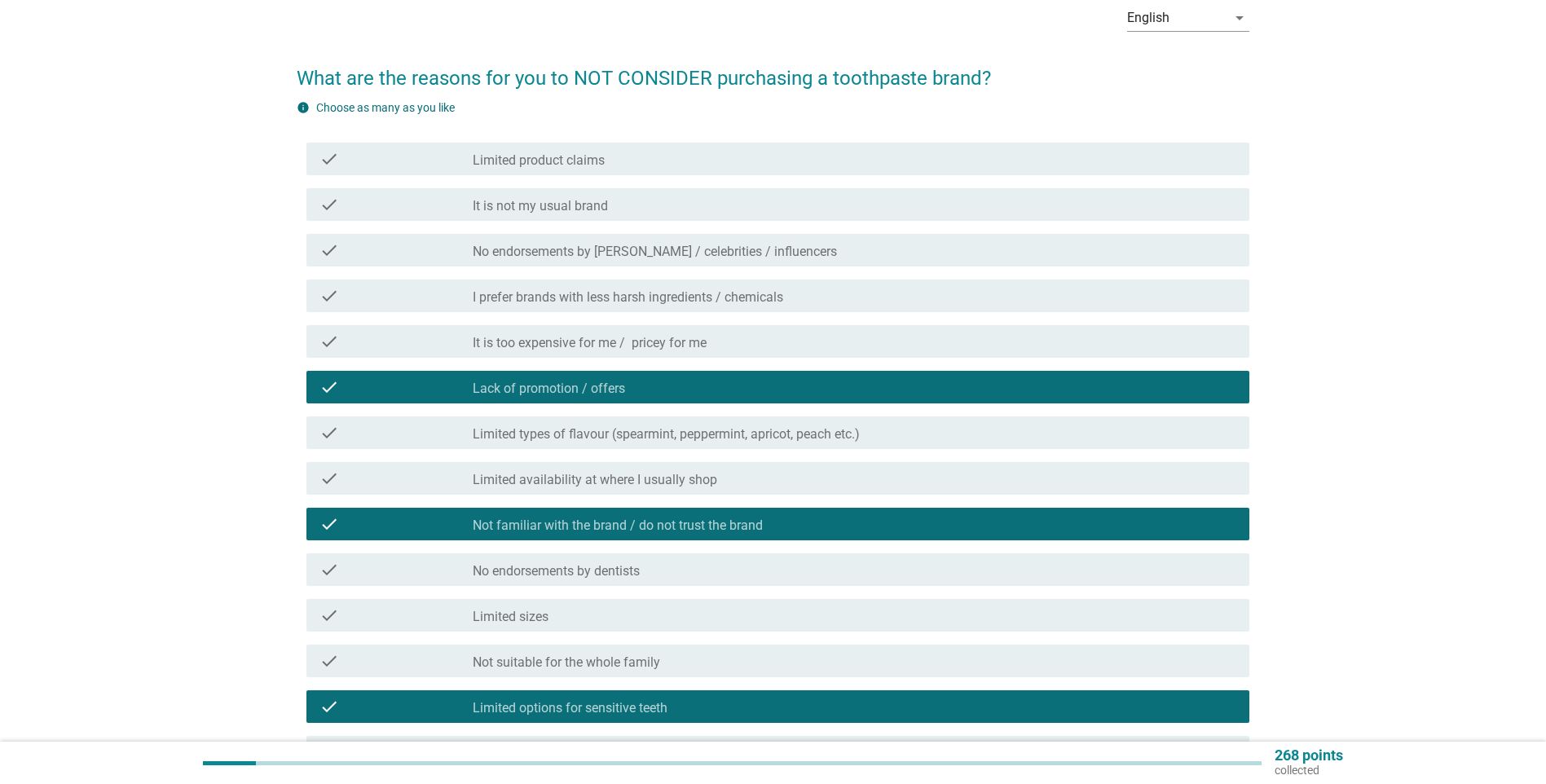
click at [716, 382] on div "check_box_outline_blank Lack of promotion / offers" at bounding box center [854, 386] width 764 height 20
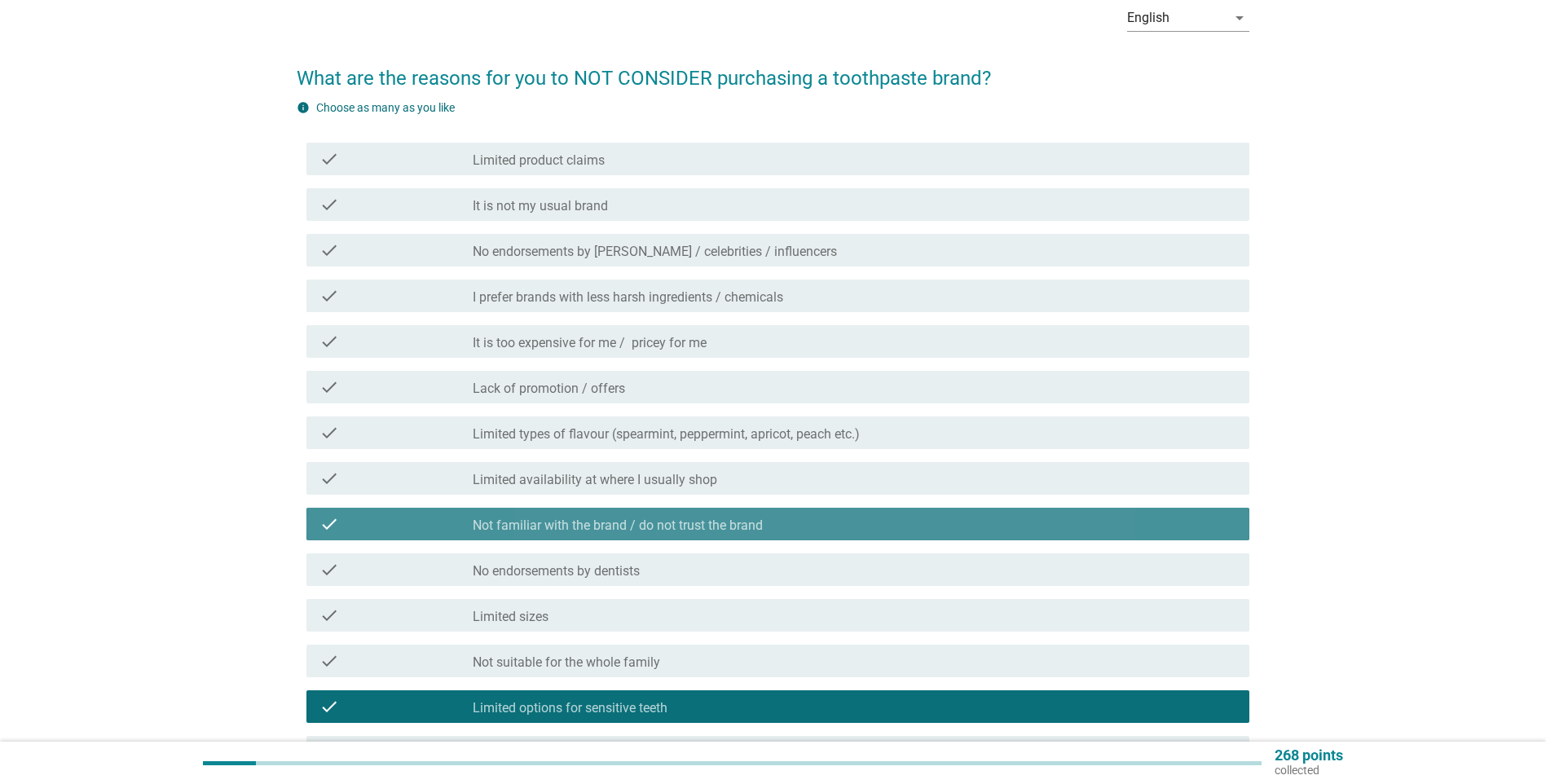
drag, startPoint x: 674, startPoint y: 516, endPoint x: 664, endPoint y: 509, distance: 12.2
click at [672, 516] on div "check_box Not familiar with the brand / do not trust the brand" at bounding box center [854, 523] width 764 height 20
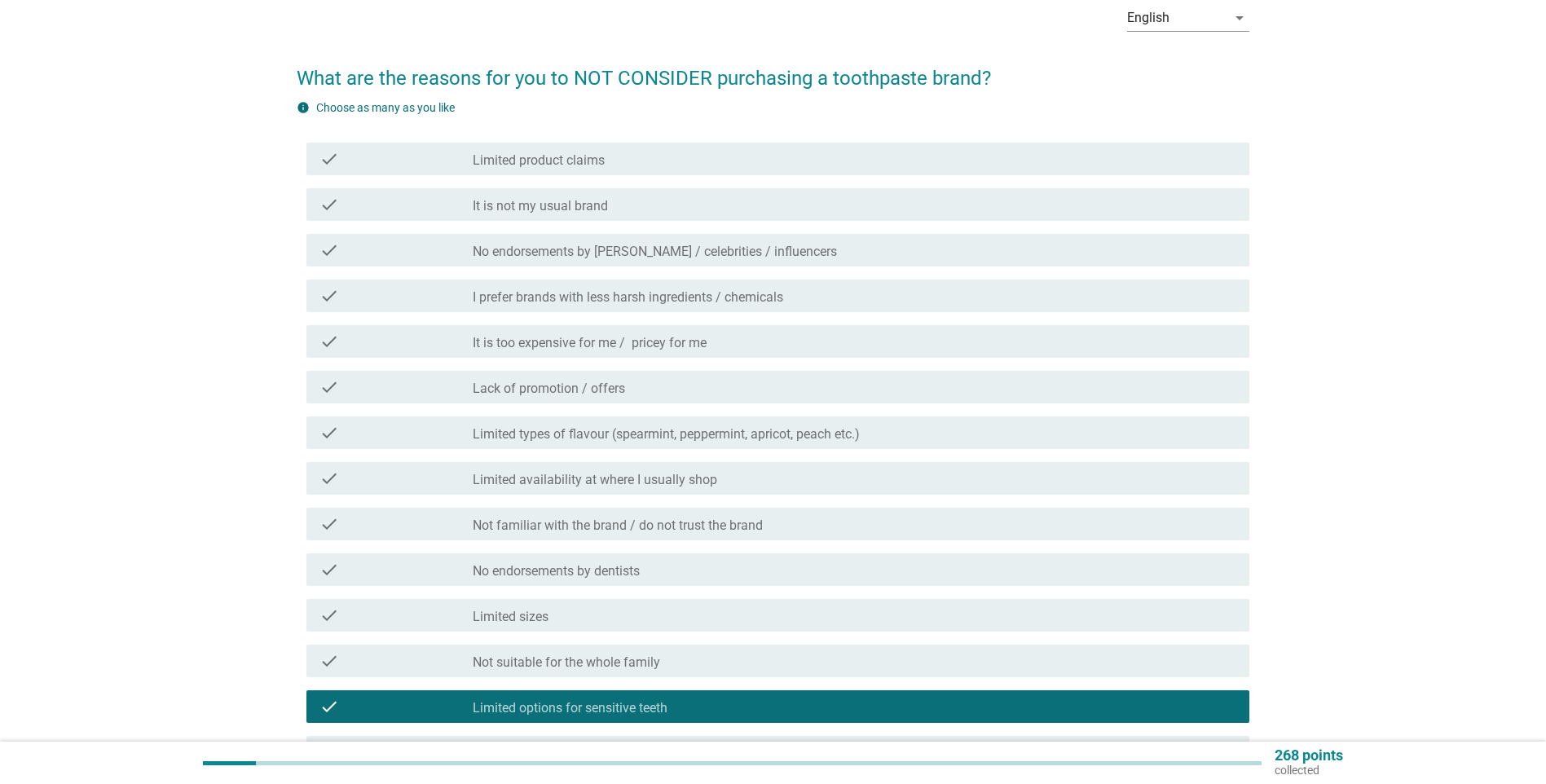
click at [530, 516] on label "Limited options for sensitive teeth" at bounding box center [569, 708] width 195 height 16
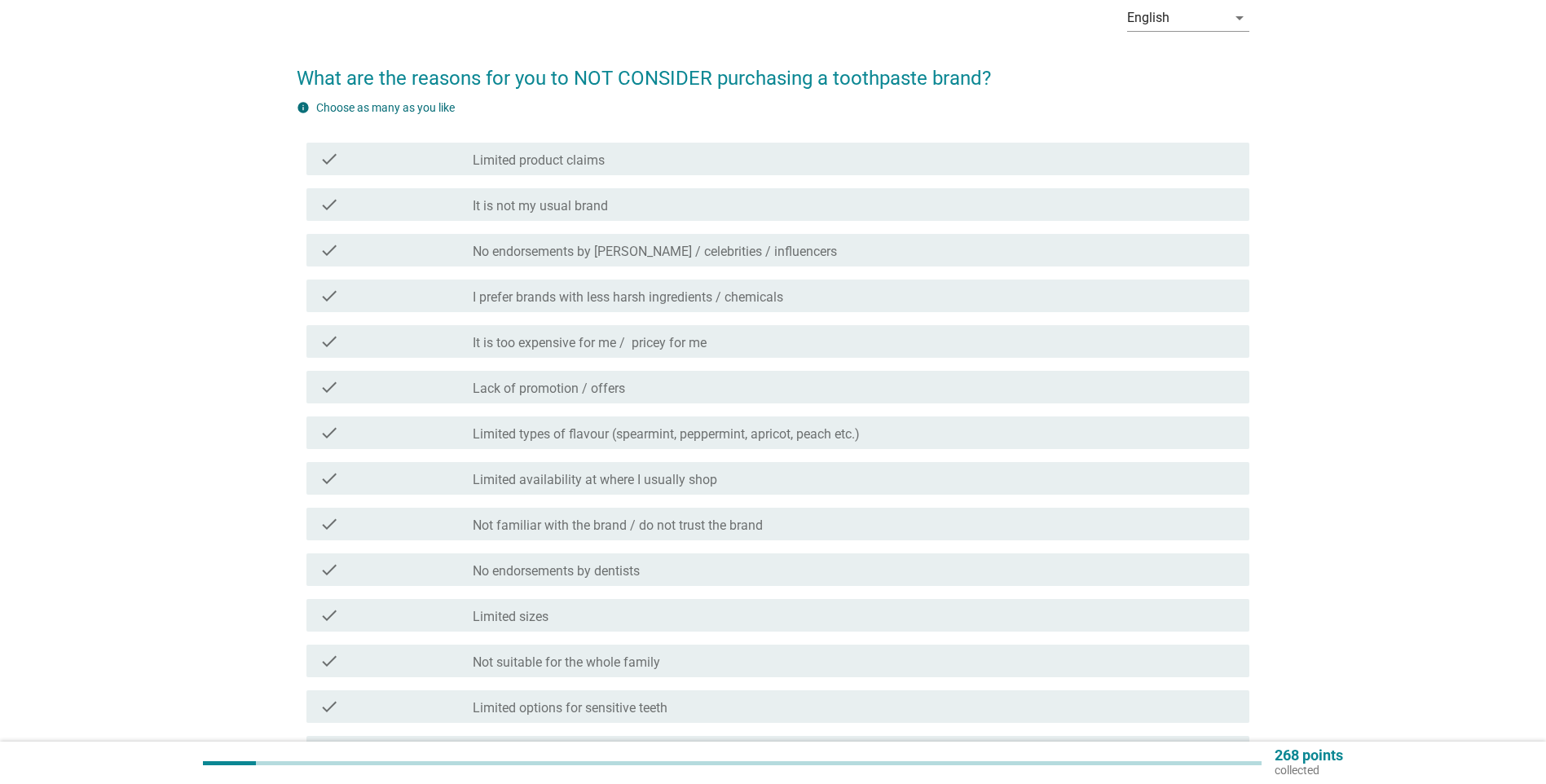
click at [634, 251] on label "No endorsements by [PERSON_NAME] / celebrities / influencers" at bounding box center [654, 251] width 365 height 16
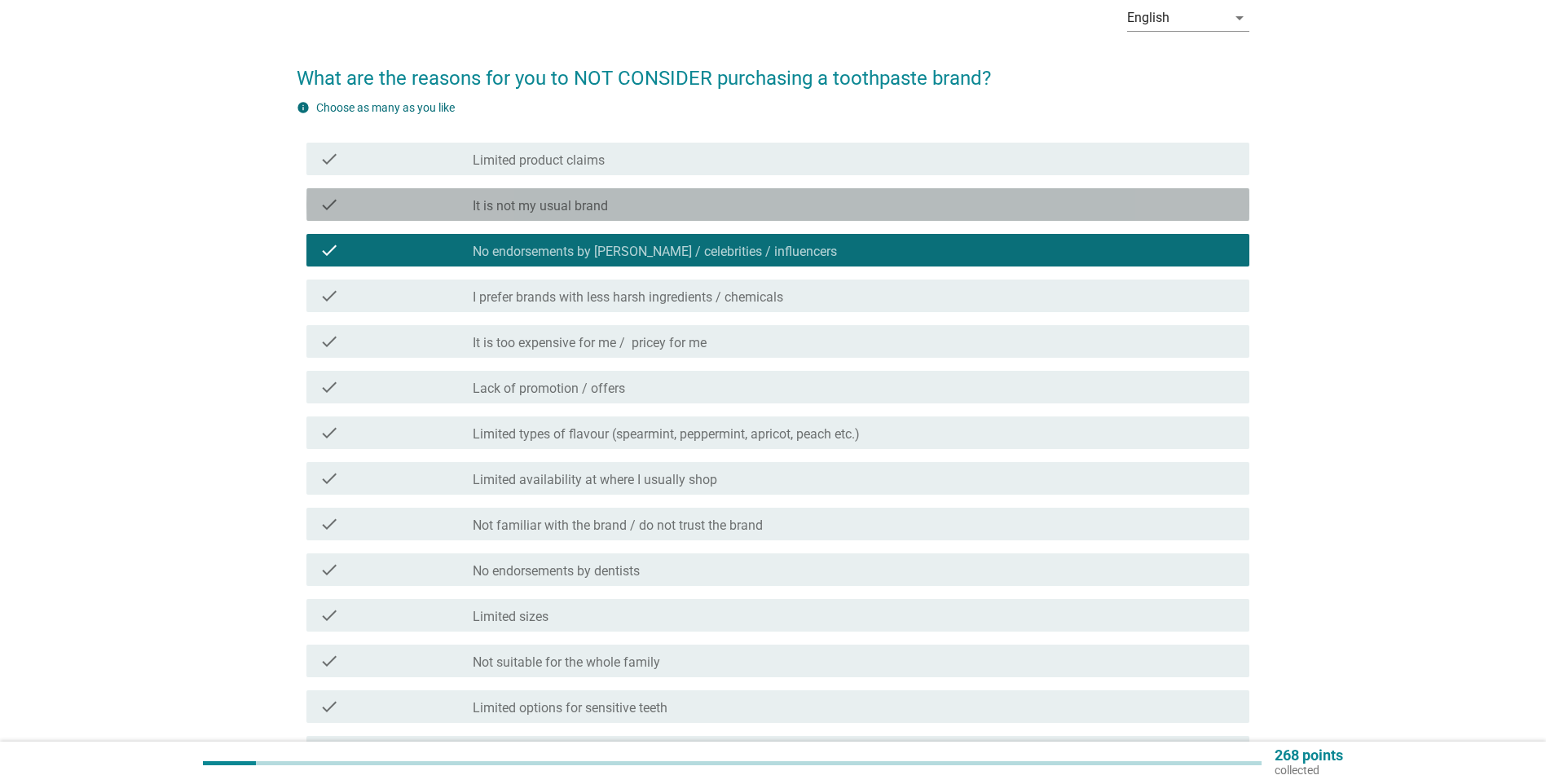
click at [760, 212] on div "check_box_outline_blank It is not my usual brand" at bounding box center [854, 204] width 764 height 20
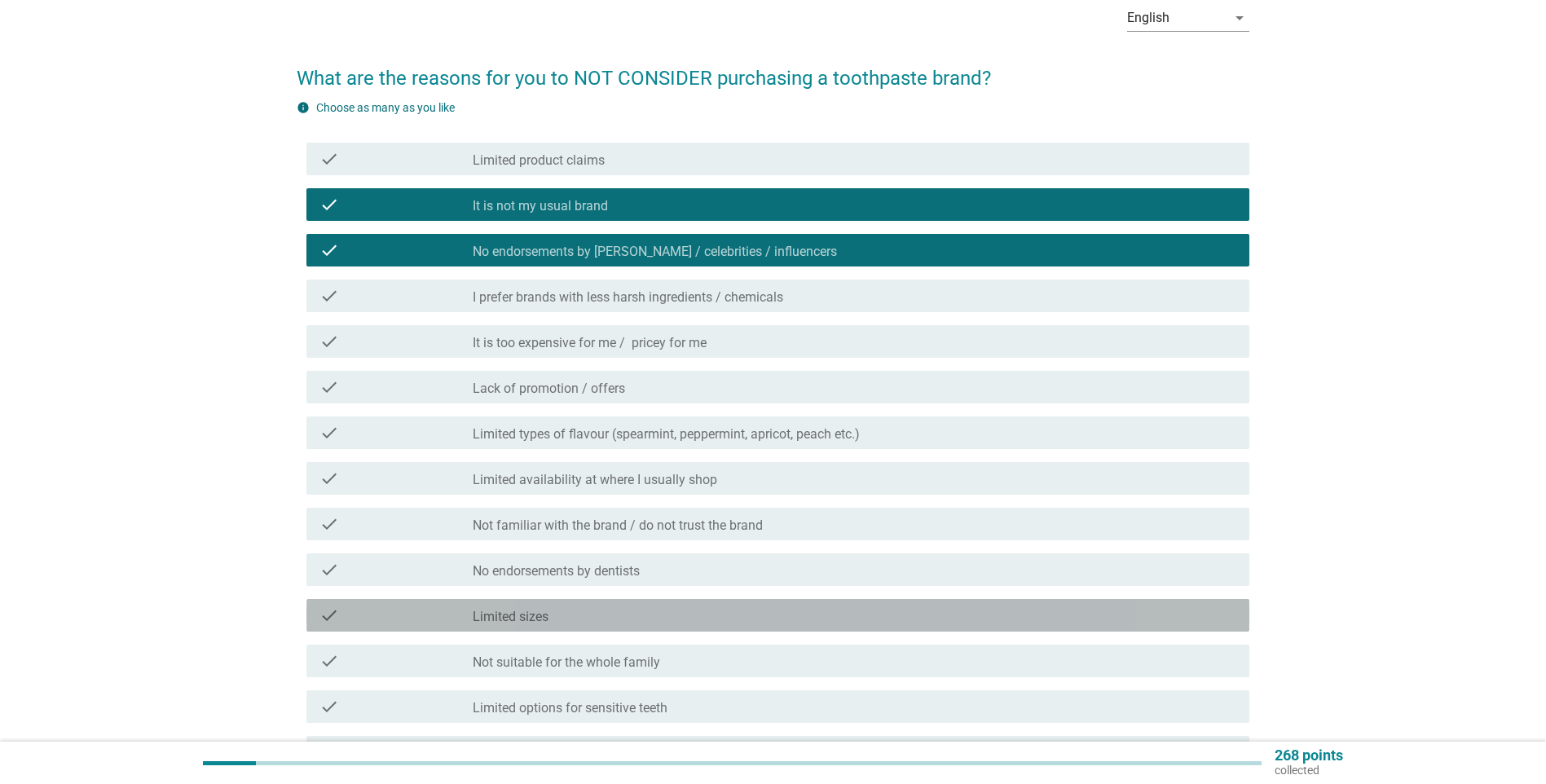
click at [575, 516] on div "check_box_outline_blank Limited sizes" at bounding box center [854, 615] width 764 height 20
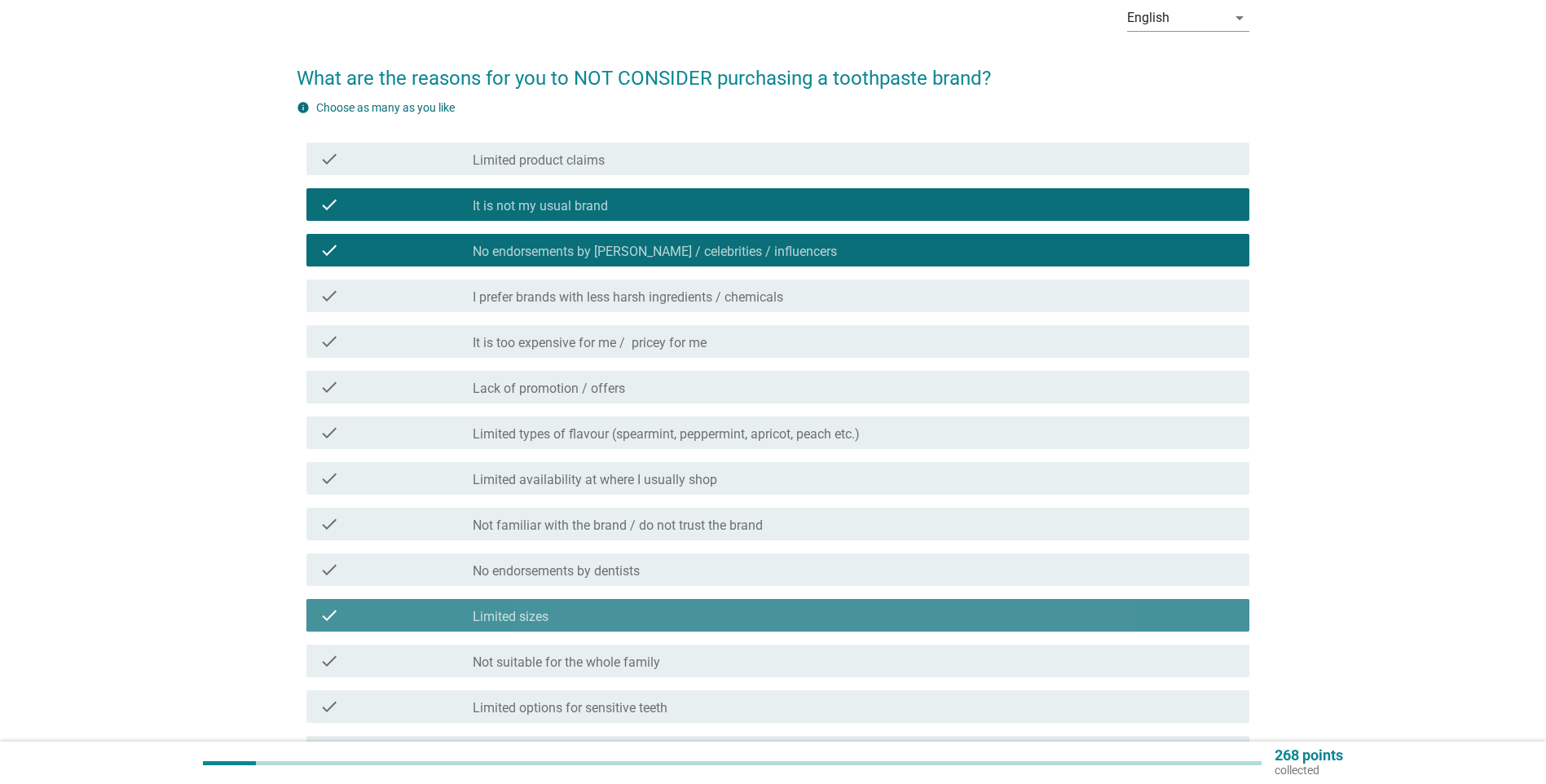
click at [576, 516] on div "check_box_outline_blank Limited sizes" at bounding box center [854, 615] width 764 height 20
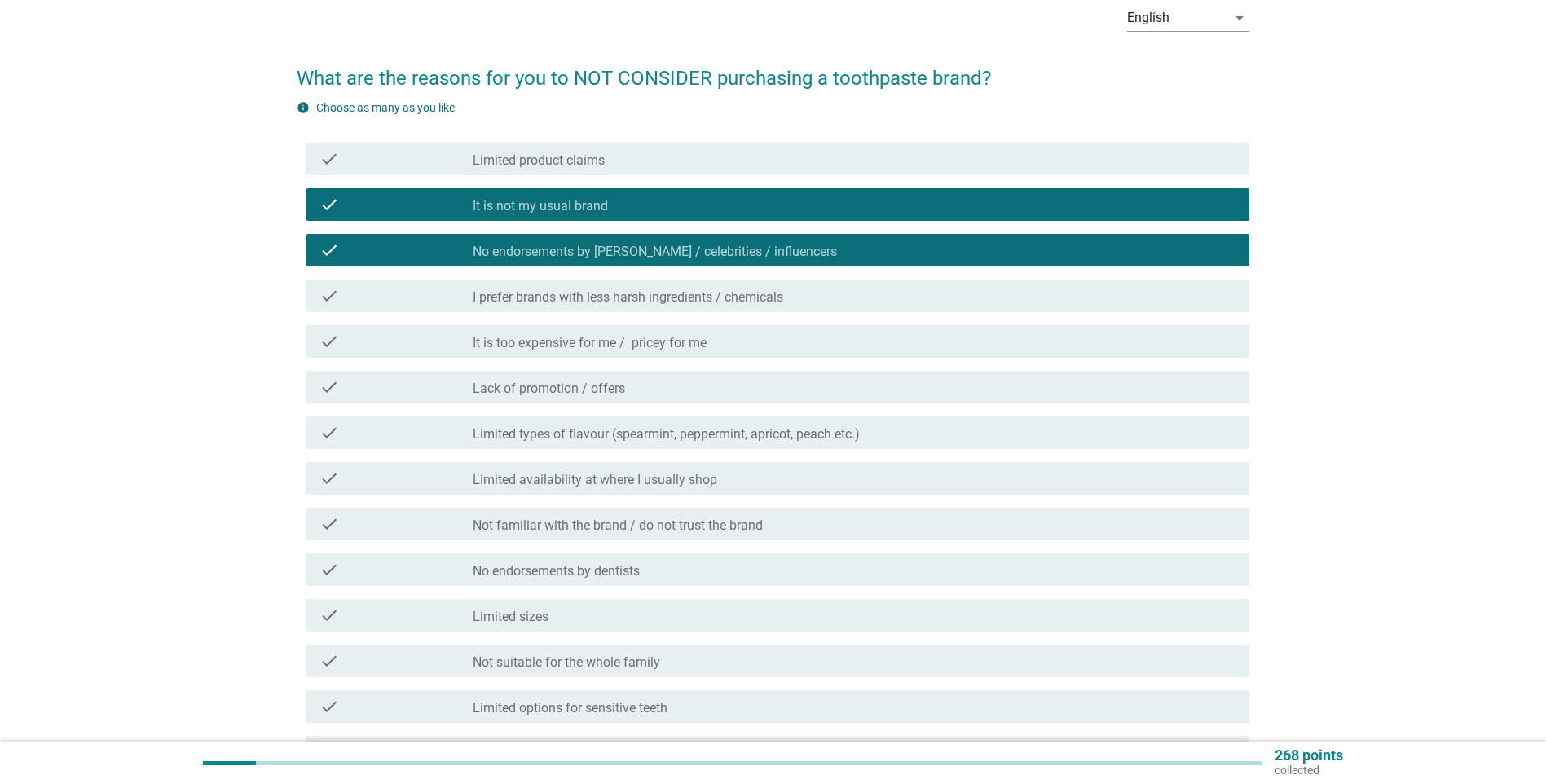
click at [762, 479] on div "check_box_outline_blank Limited availability at where I usually shop" at bounding box center [854, 477] width 764 height 20
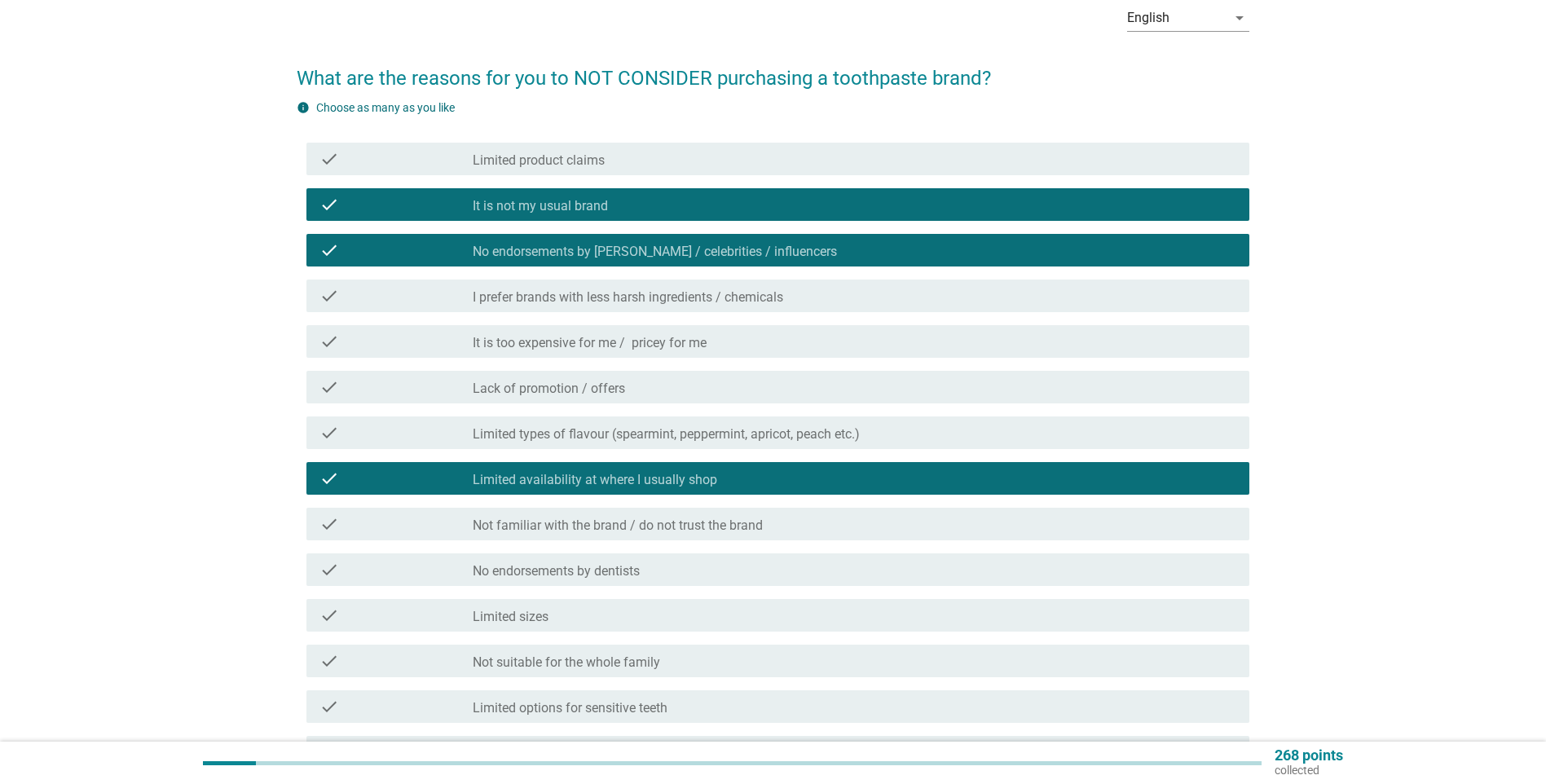
click at [686, 347] on label "It is too expensive for me / pricey for me" at bounding box center [589, 342] width 234 height 16
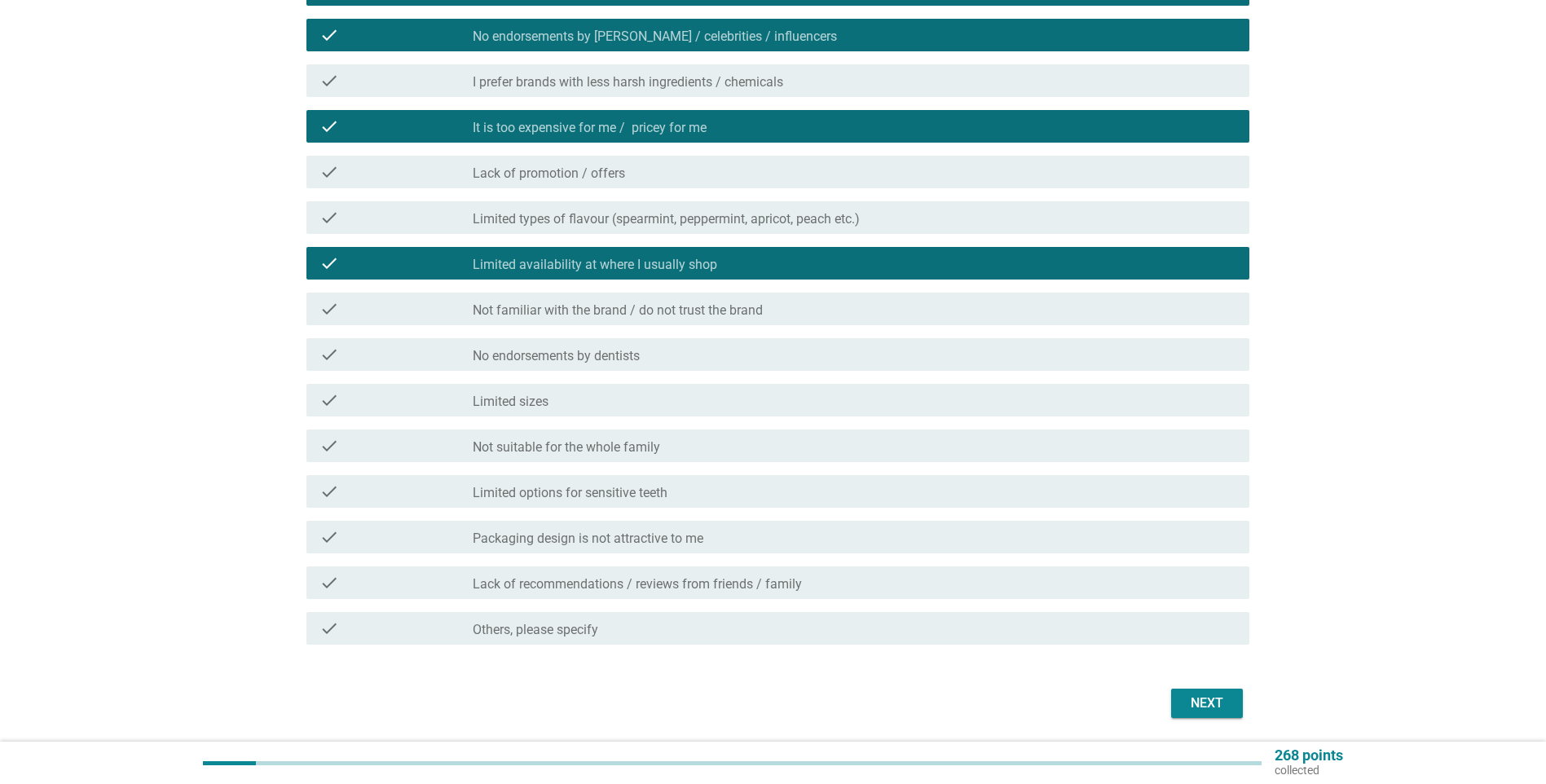
scroll to position [326, 0]
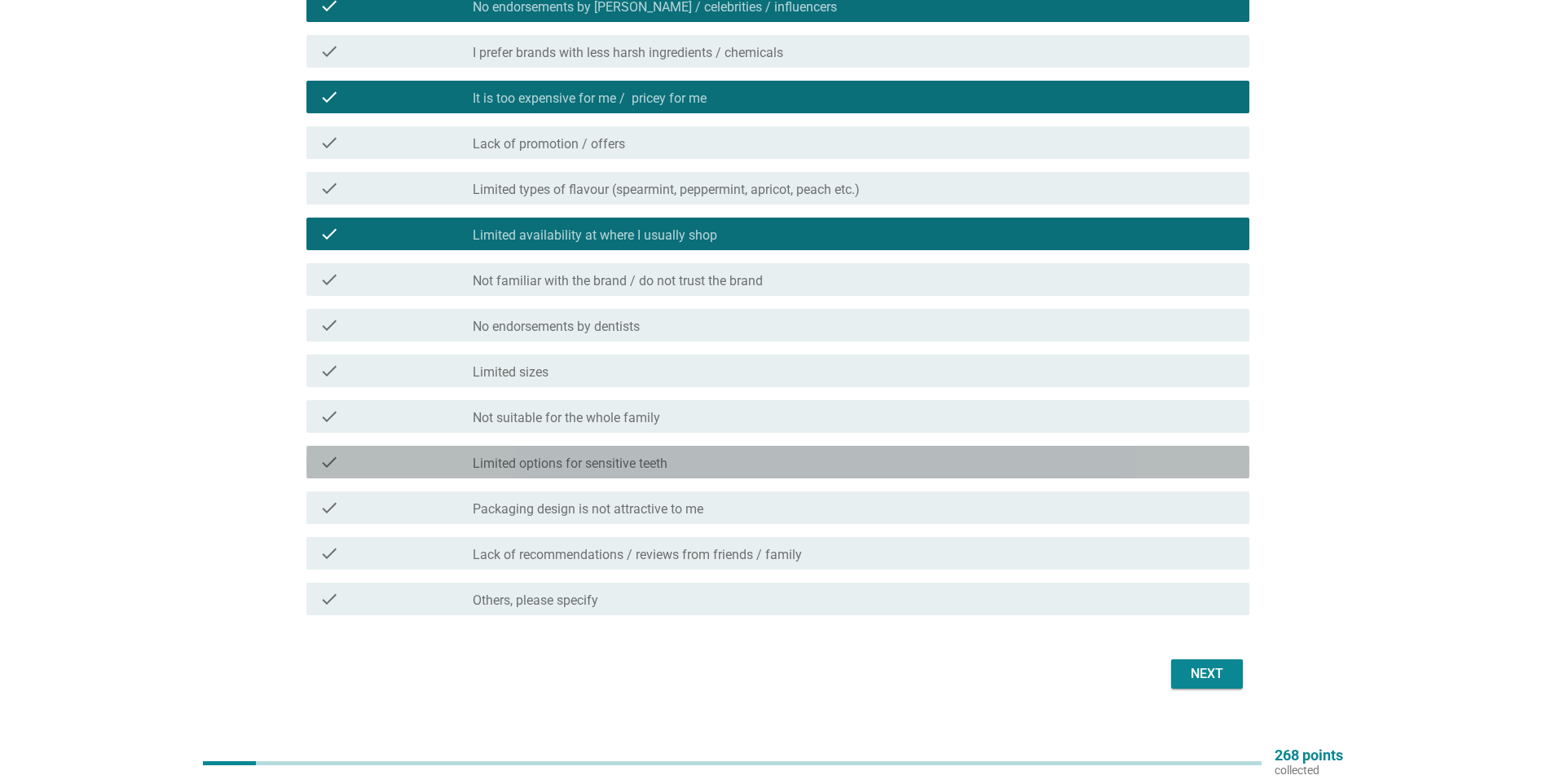
click at [711, 460] on div "check_box Limited options for sensitive teeth" at bounding box center [854, 461] width 764 height 20
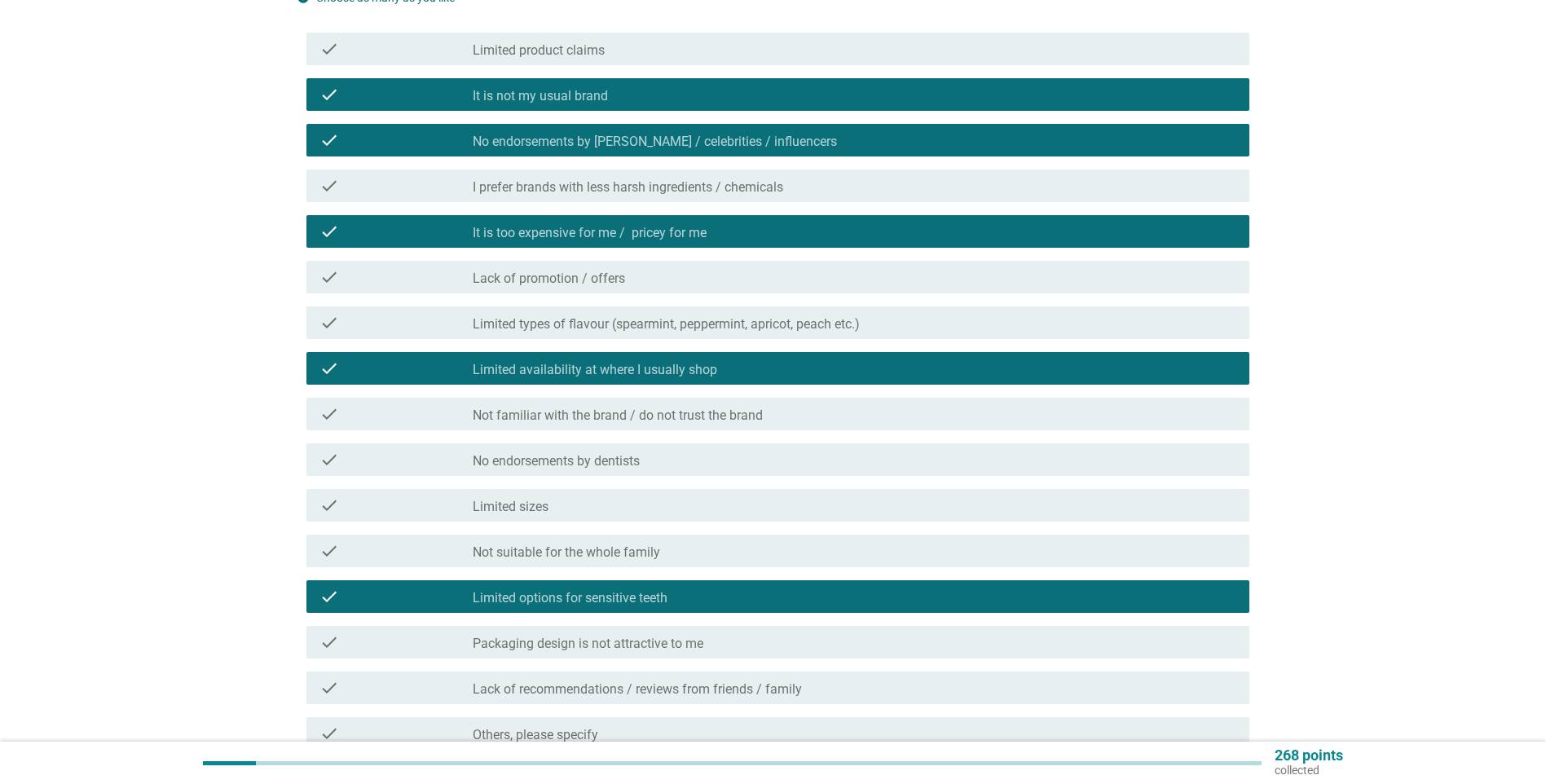
scroll to position [163, 0]
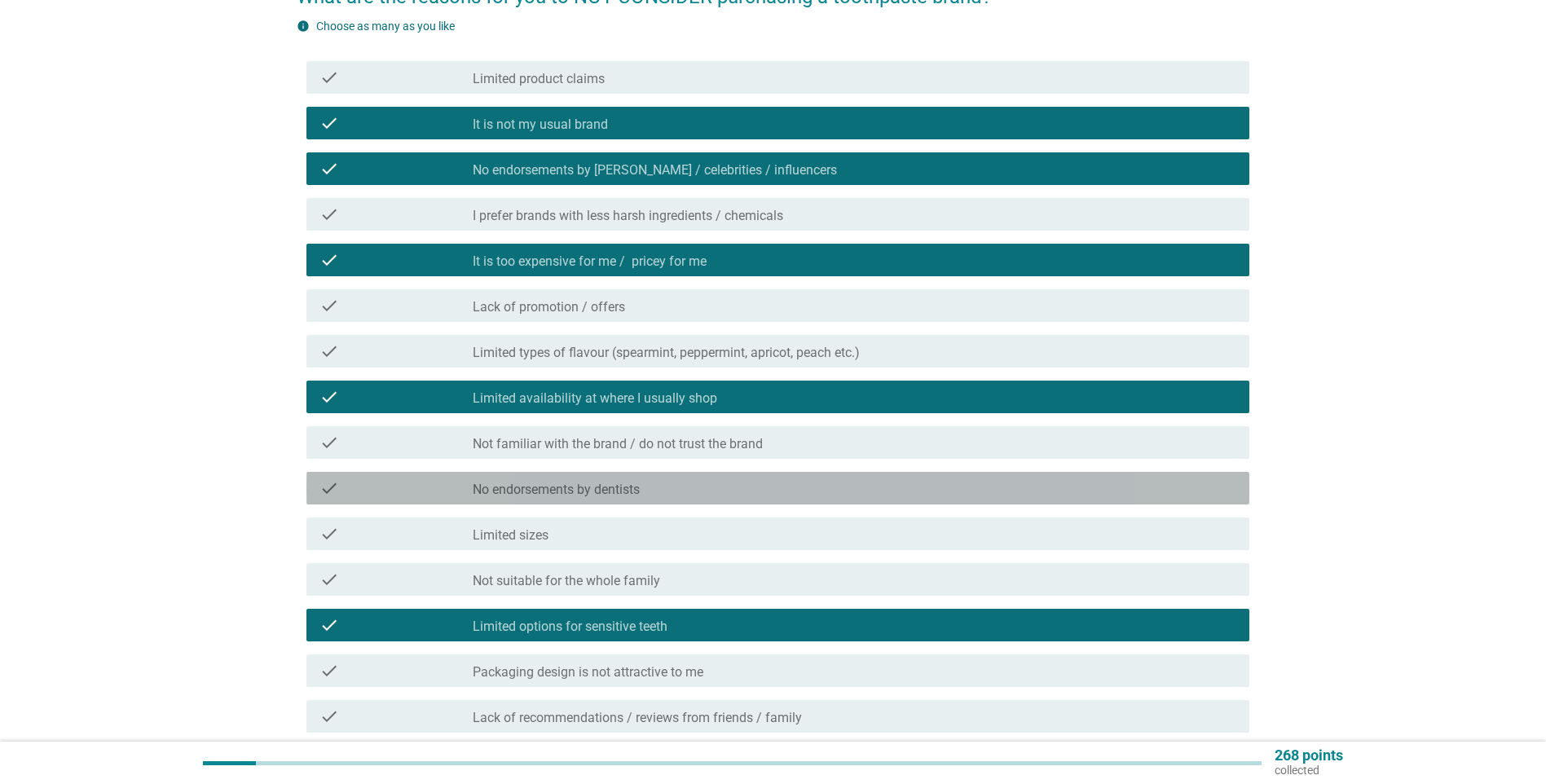
click at [726, 483] on div "check_box_outline_blank No endorsements by dentists" at bounding box center [854, 488] width 764 height 20
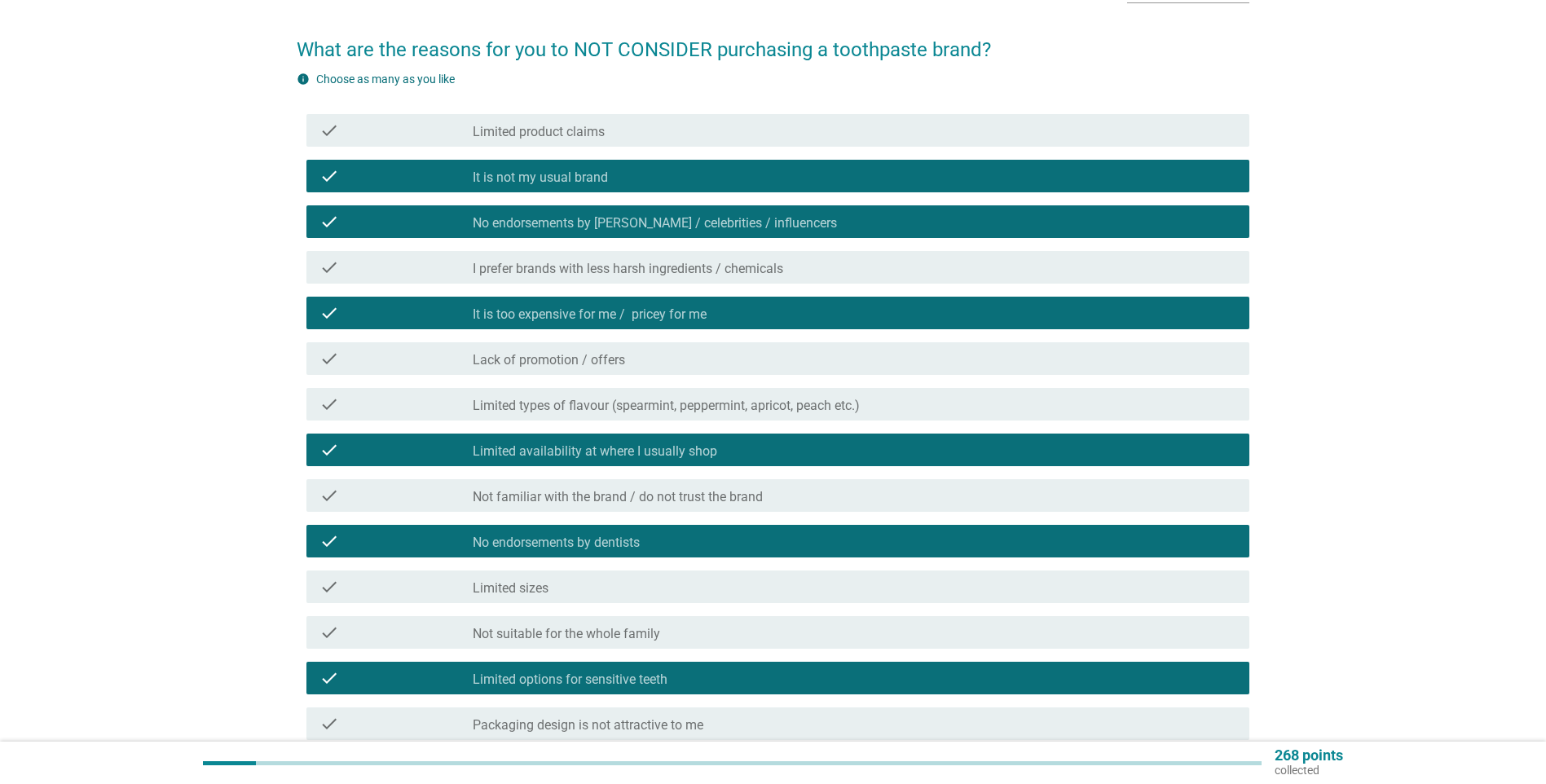
scroll to position [82, 0]
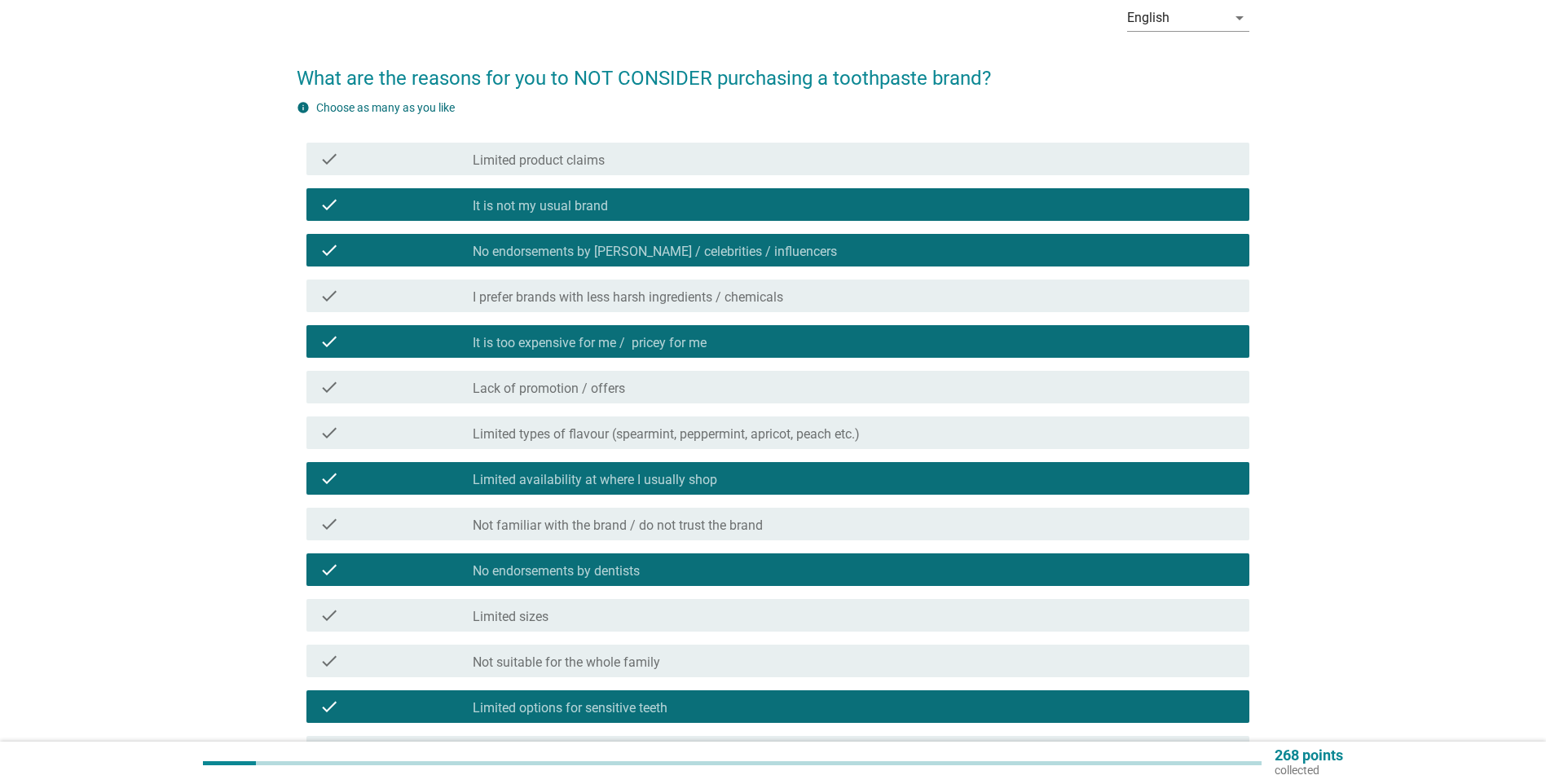
click at [733, 166] on div "check_box_outline_blank Limited product claims" at bounding box center [854, 159] width 764 height 20
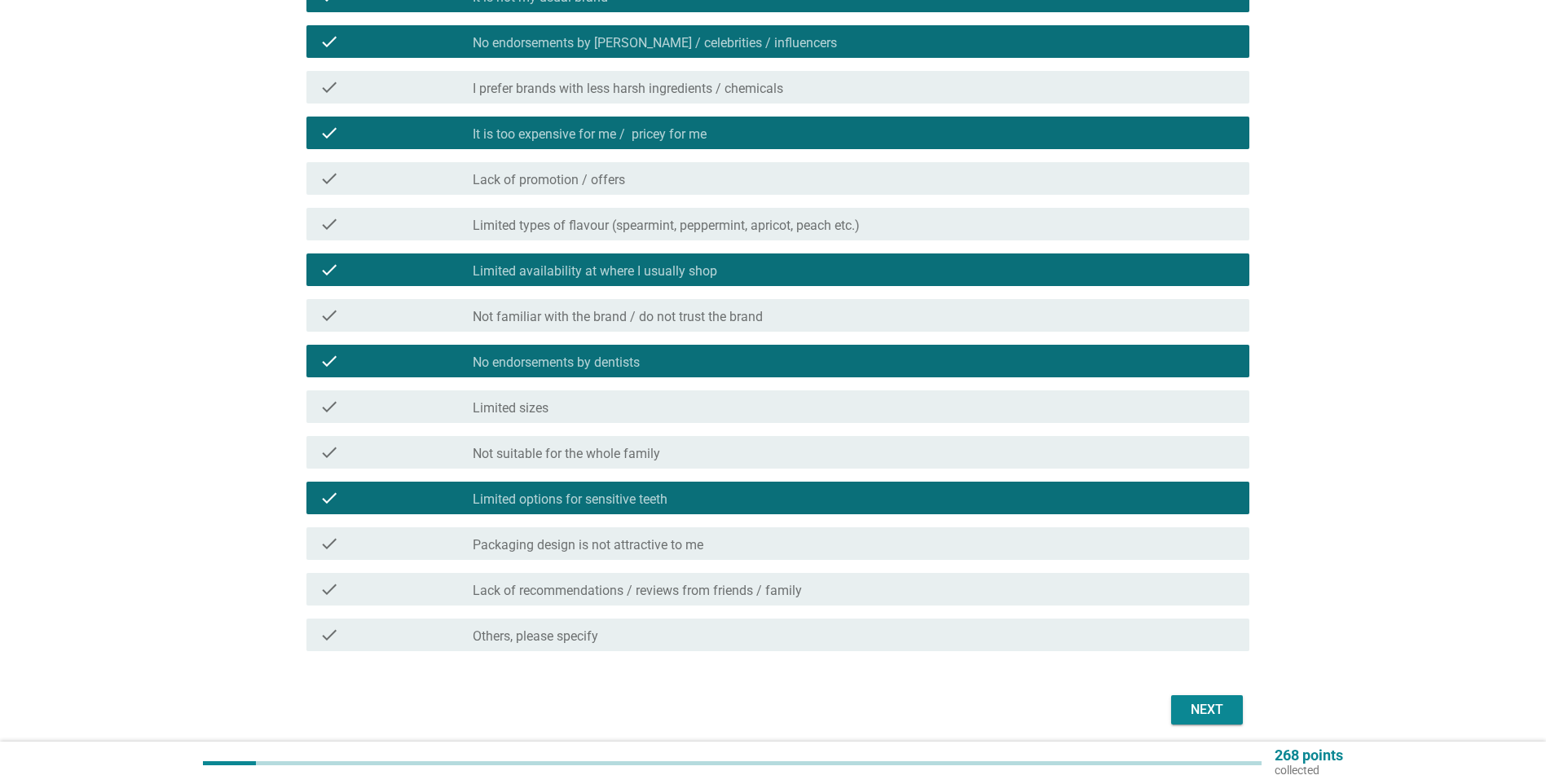
scroll to position [326, 0]
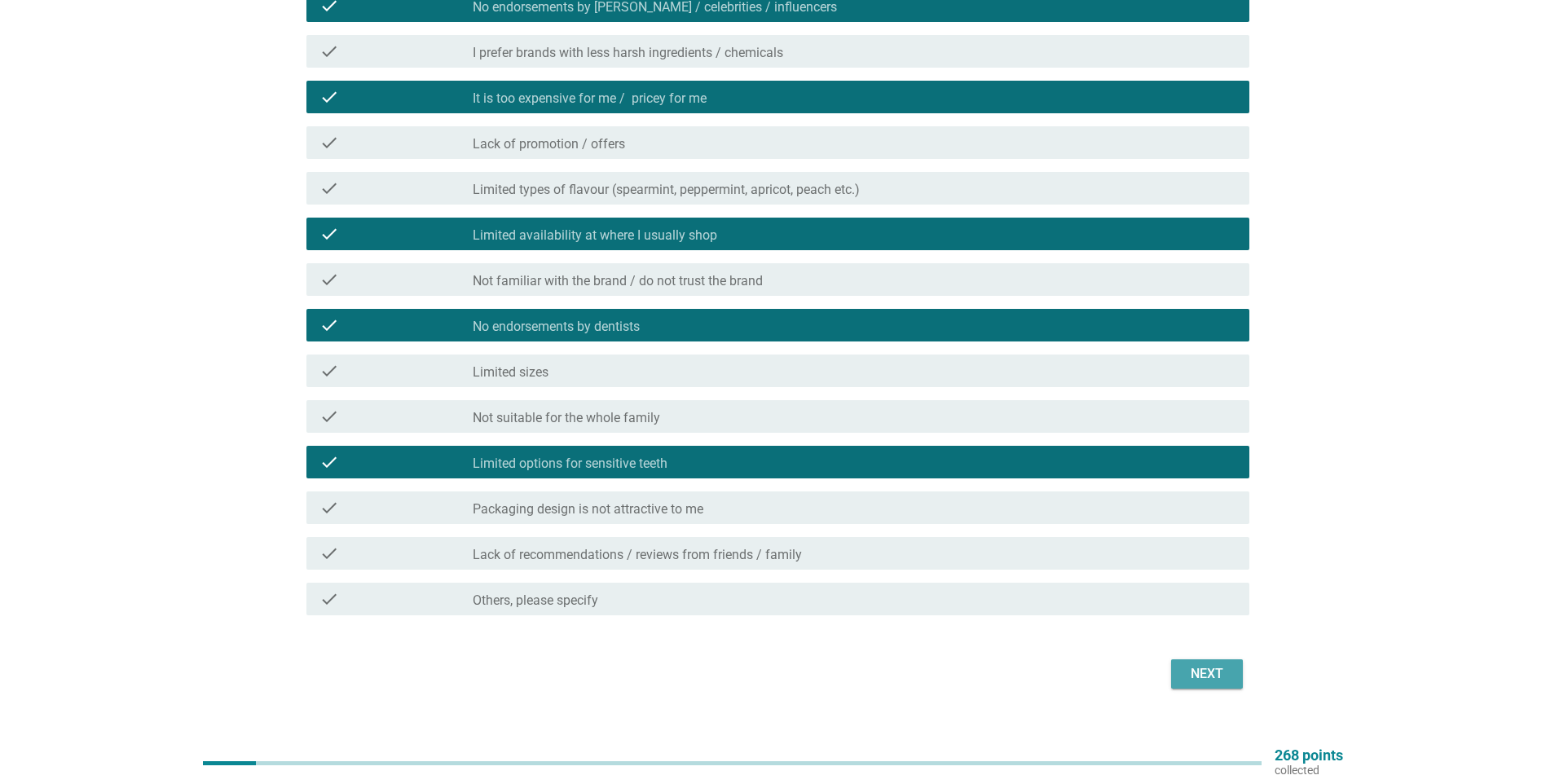
click at [762, 516] on div "Next" at bounding box center [1208, 674] width 46 height 20
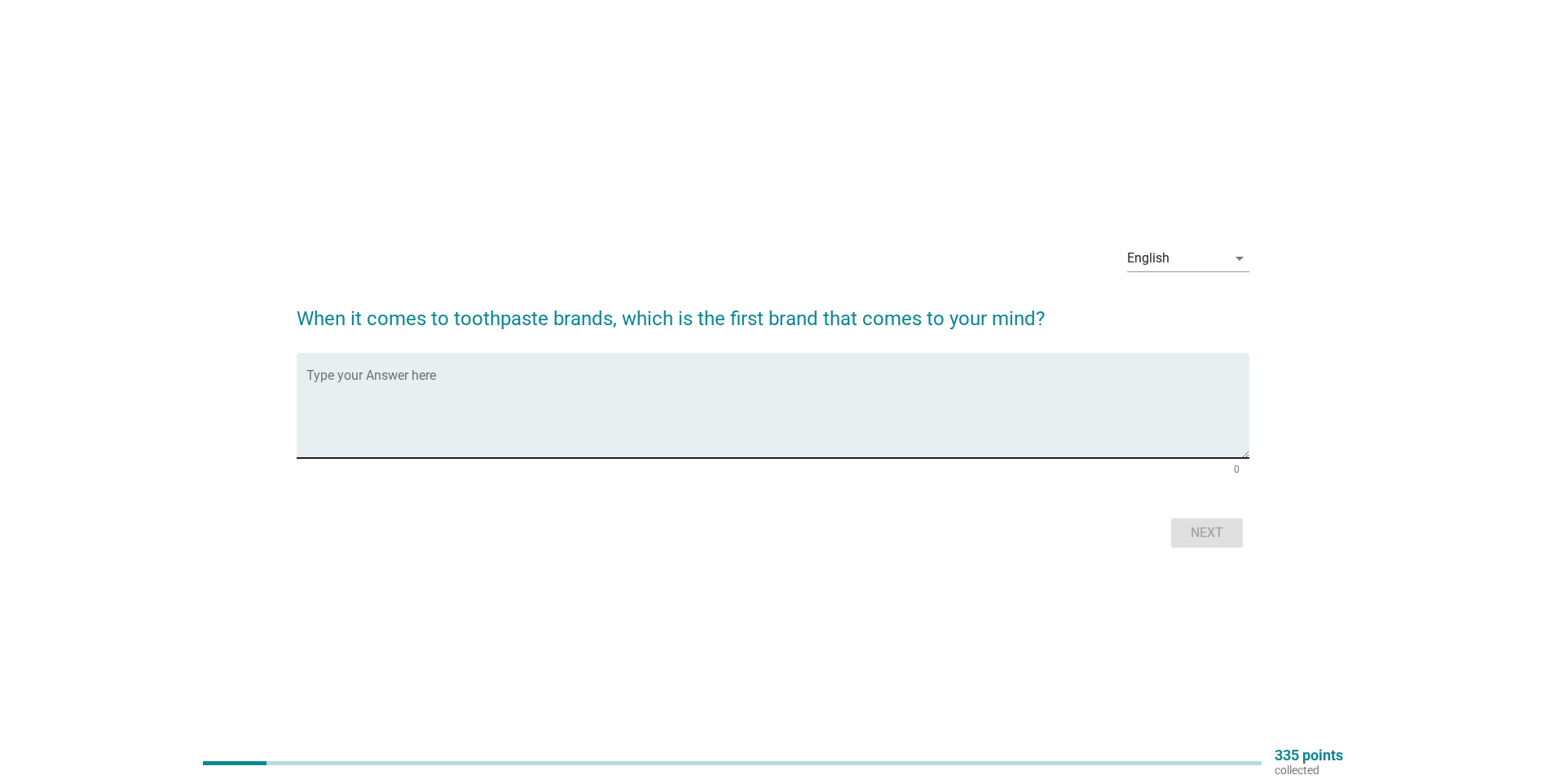
click at [576, 390] on textarea "Type your Answer here" at bounding box center [779, 415] width 943 height 86
